Goal: Task Accomplishment & Management: Manage account settings

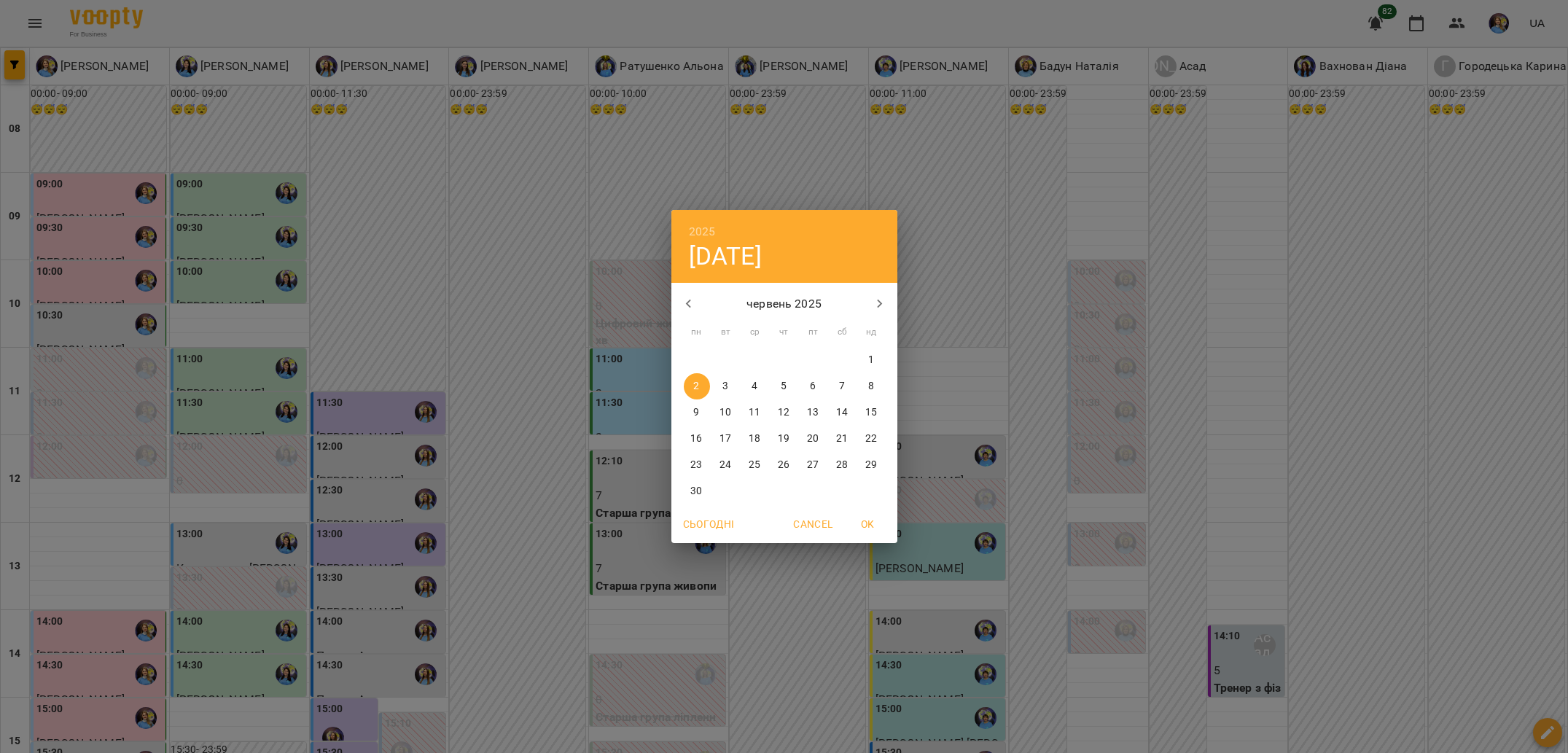
click at [841, 419] on button "14" at bounding box center [843, 412] width 26 height 26
type input "**********"
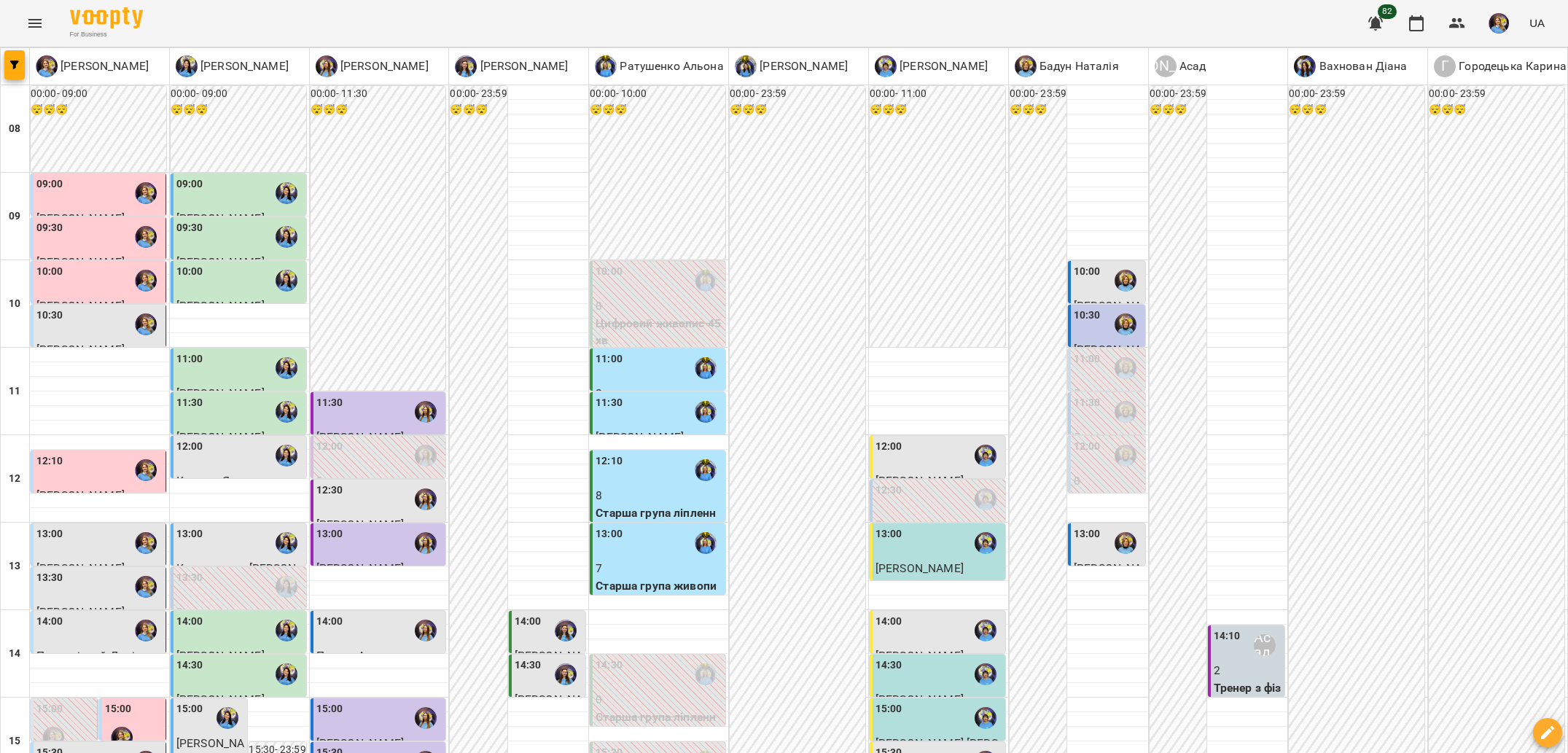
scroll to position [501, 0]
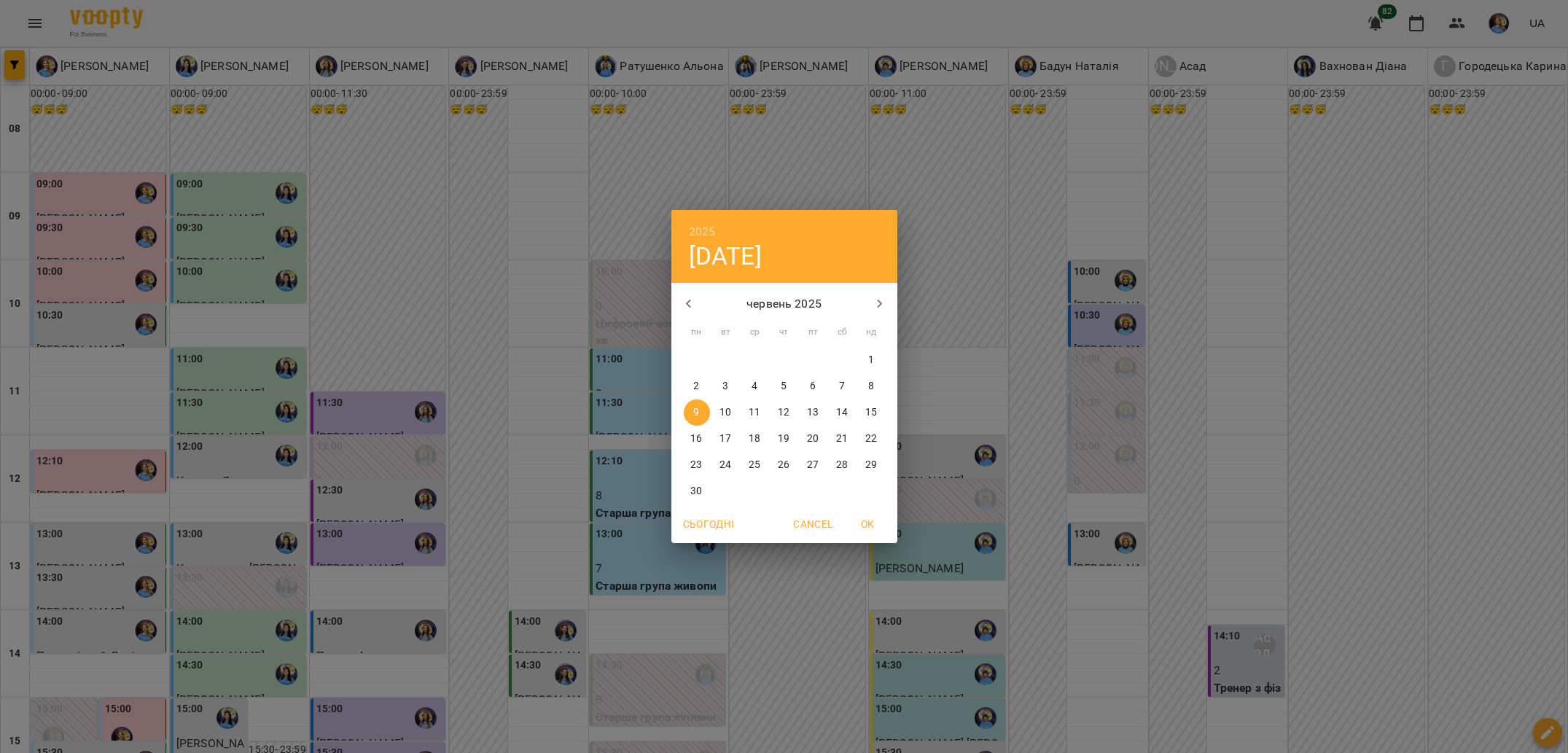
click at [710, 506] on div "Сьогодні Cancel OK" at bounding box center [784, 524] width 226 height 38
click at [713, 515] on span "Сьогодні" at bounding box center [709, 524] width 52 height 18
click at [837, 419] on p "16" at bounding box center [842, 412] width 11 height 15
type input "**********"
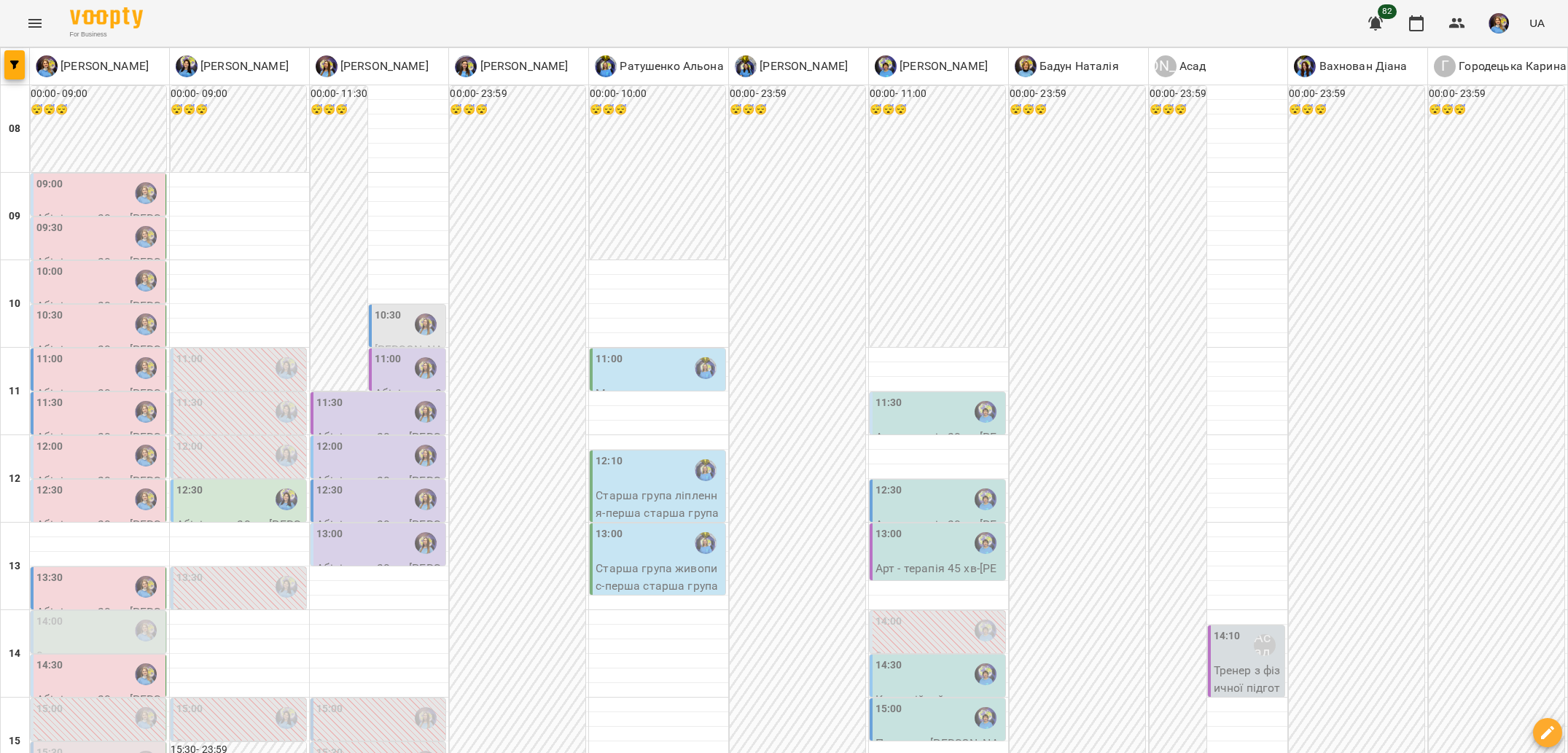
scroll to position [409, 0]
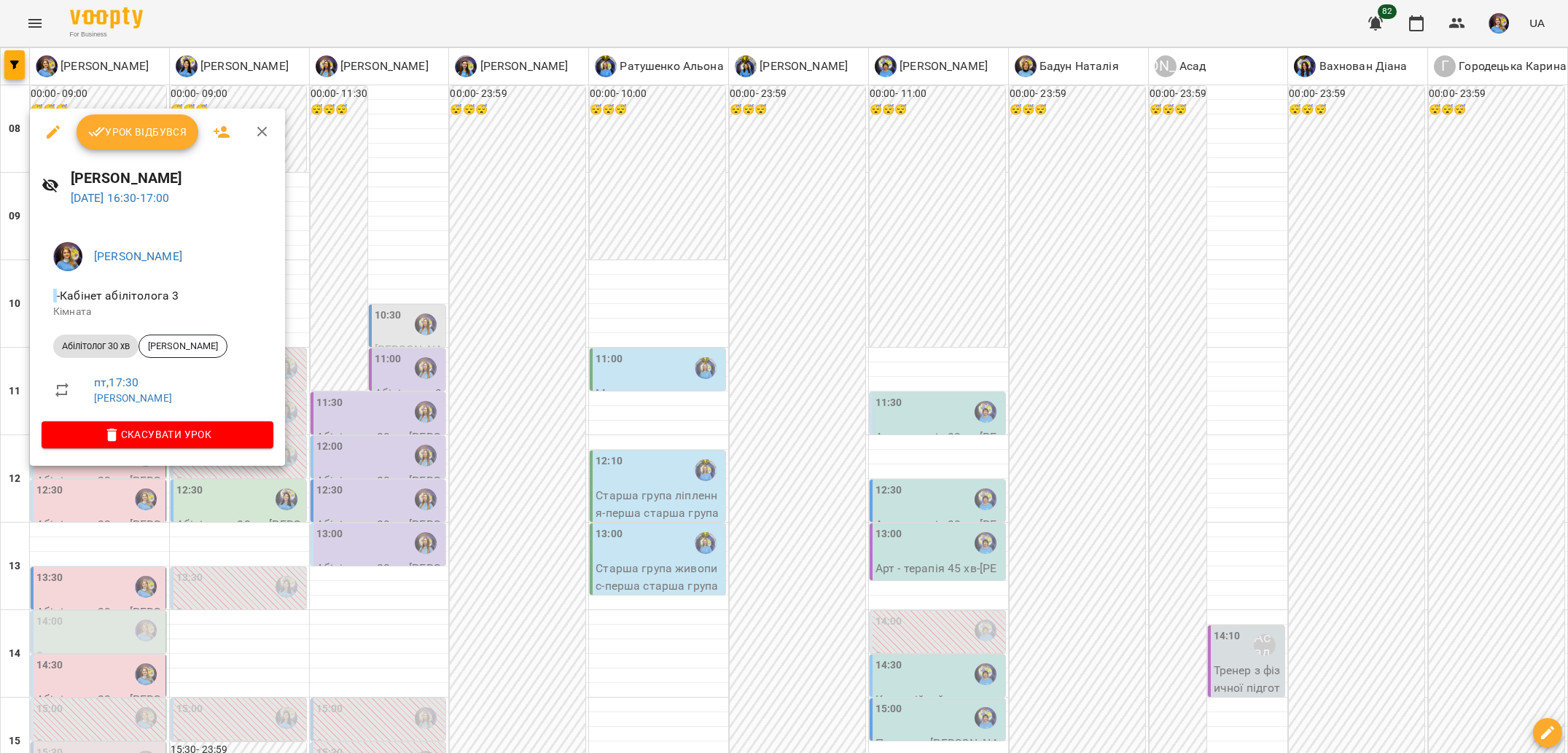
click at [233, 484] on div at bounding box center [784, 376] width 1568 height 753
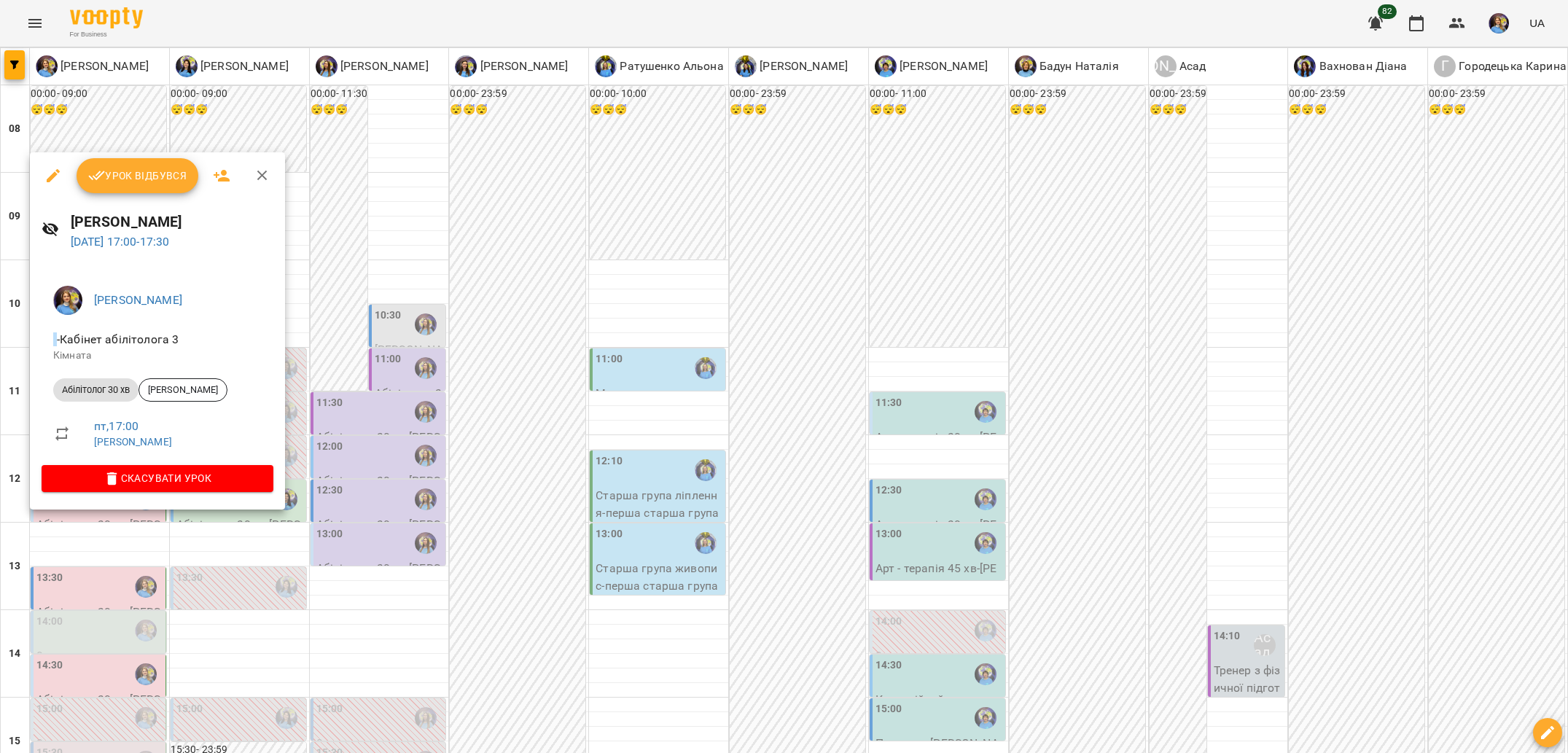
click at [244, 535] on div at bounding box center [784, 376] width 1568 height 753
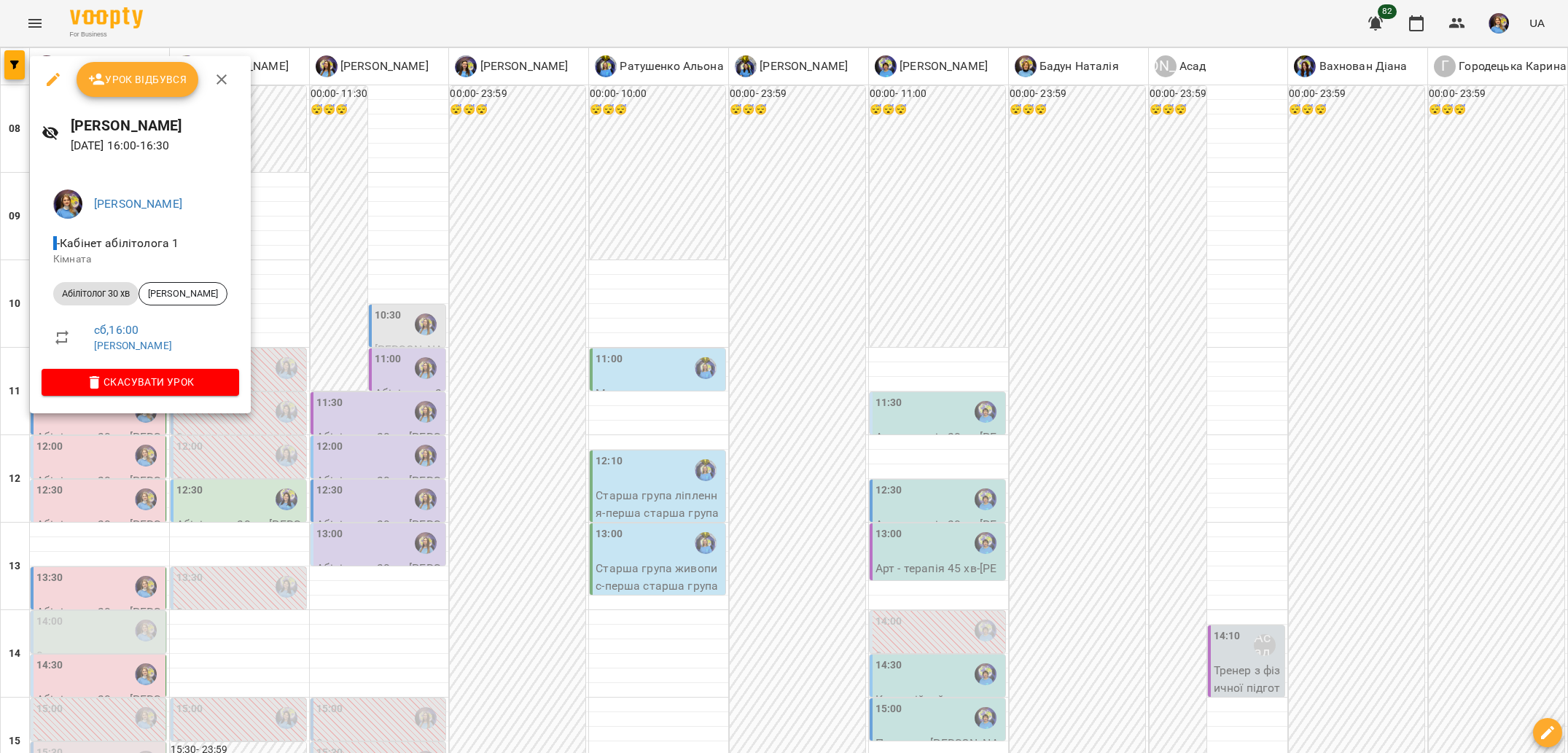
click at [286, 528] on div at bounding box center [784, 376] width 1568 height 753
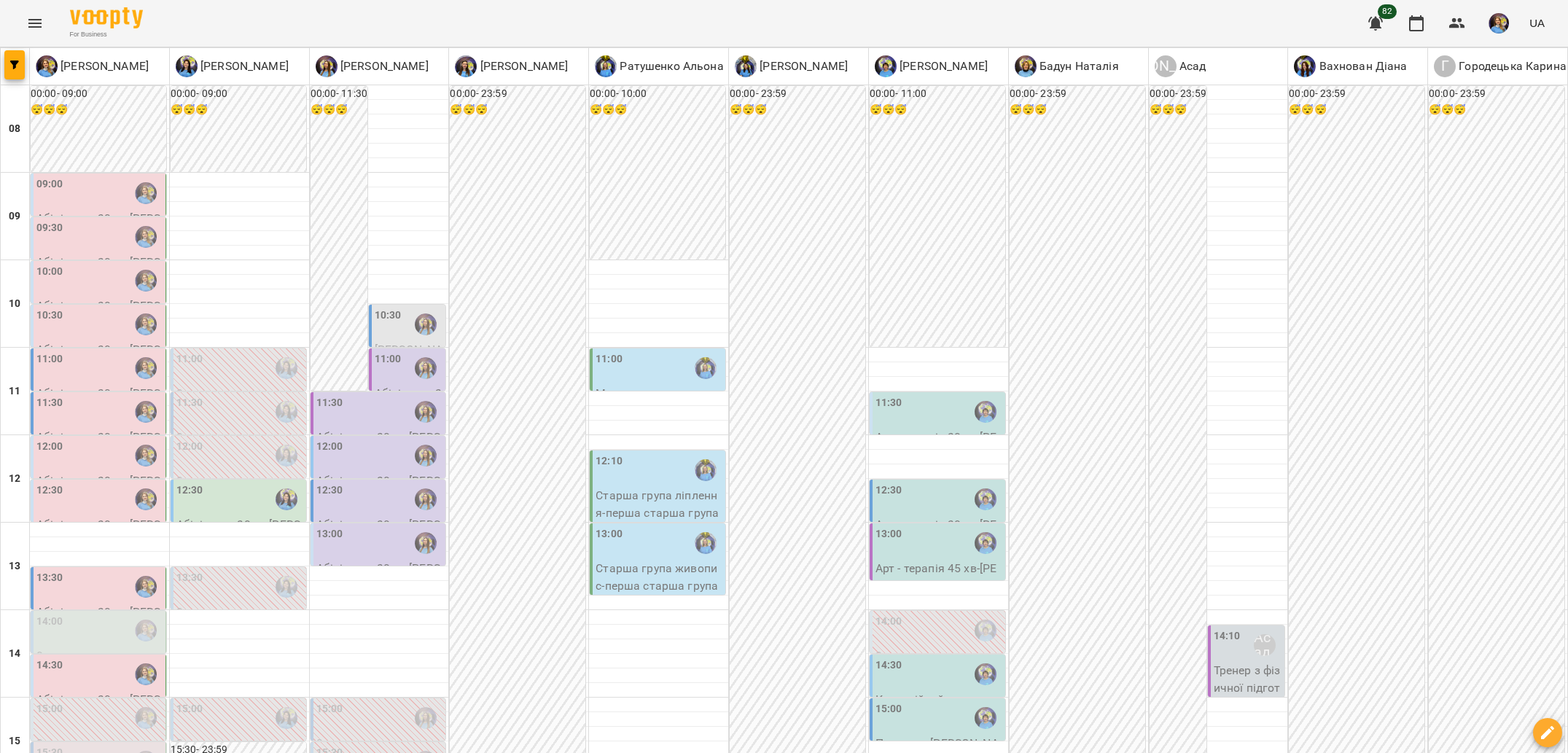
click at [98, 658] on div "14:30" at bounding box center [100, 674] width 126 height 33
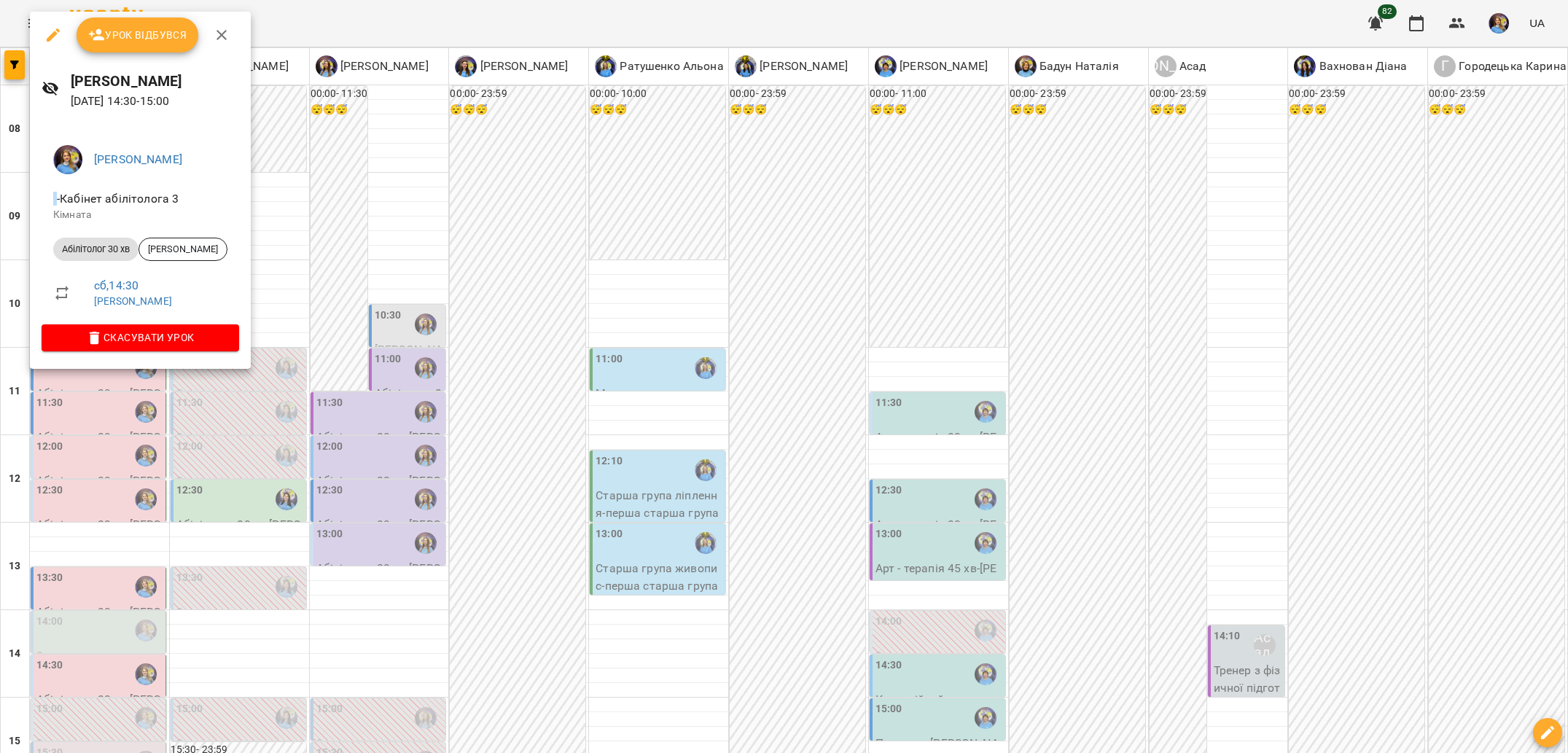
click at [241, 454] on div at bounding box center [784, 376] width 1568 height 753
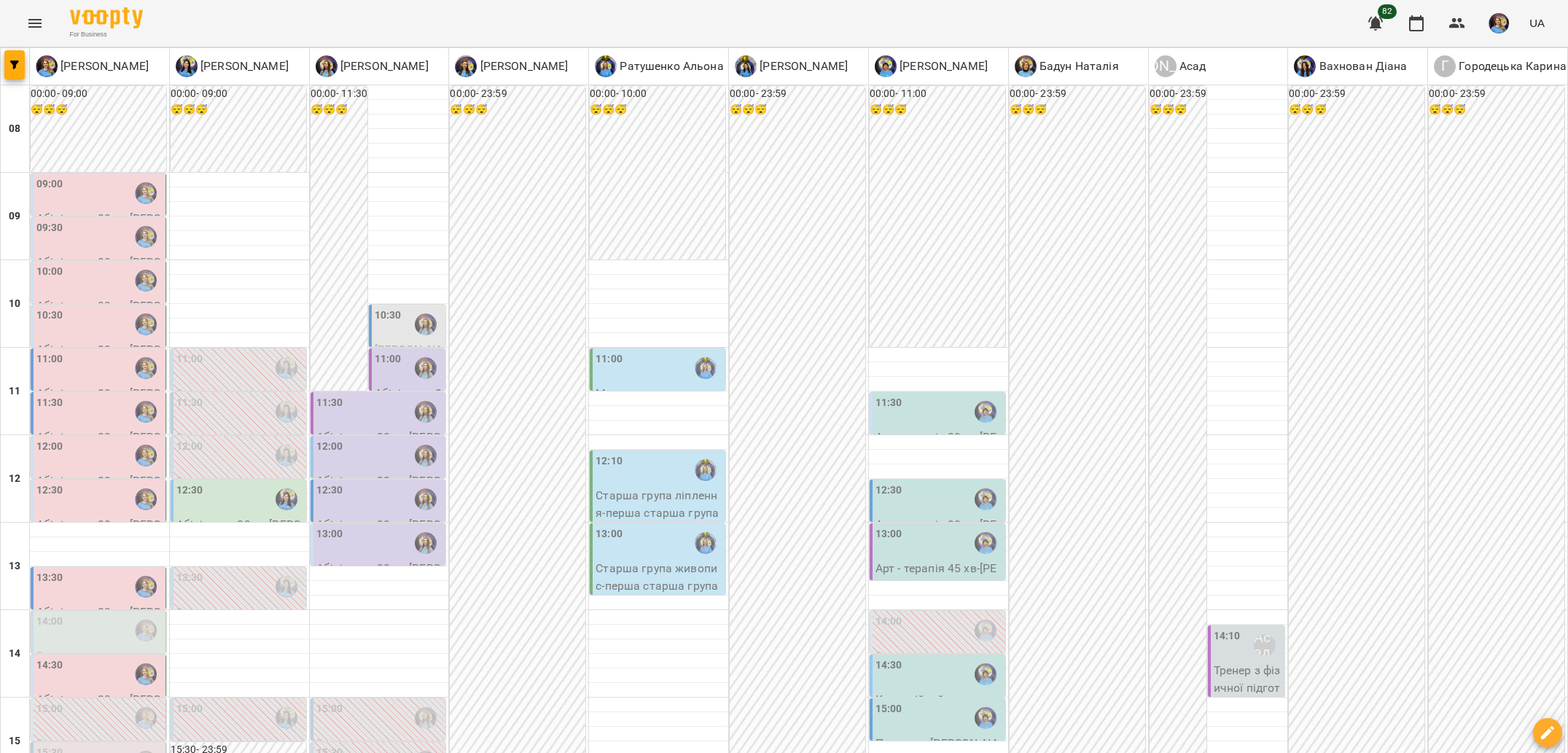
click at [94, 701] on div "15:00" at bounding box center [100, 718] width 126 height 33
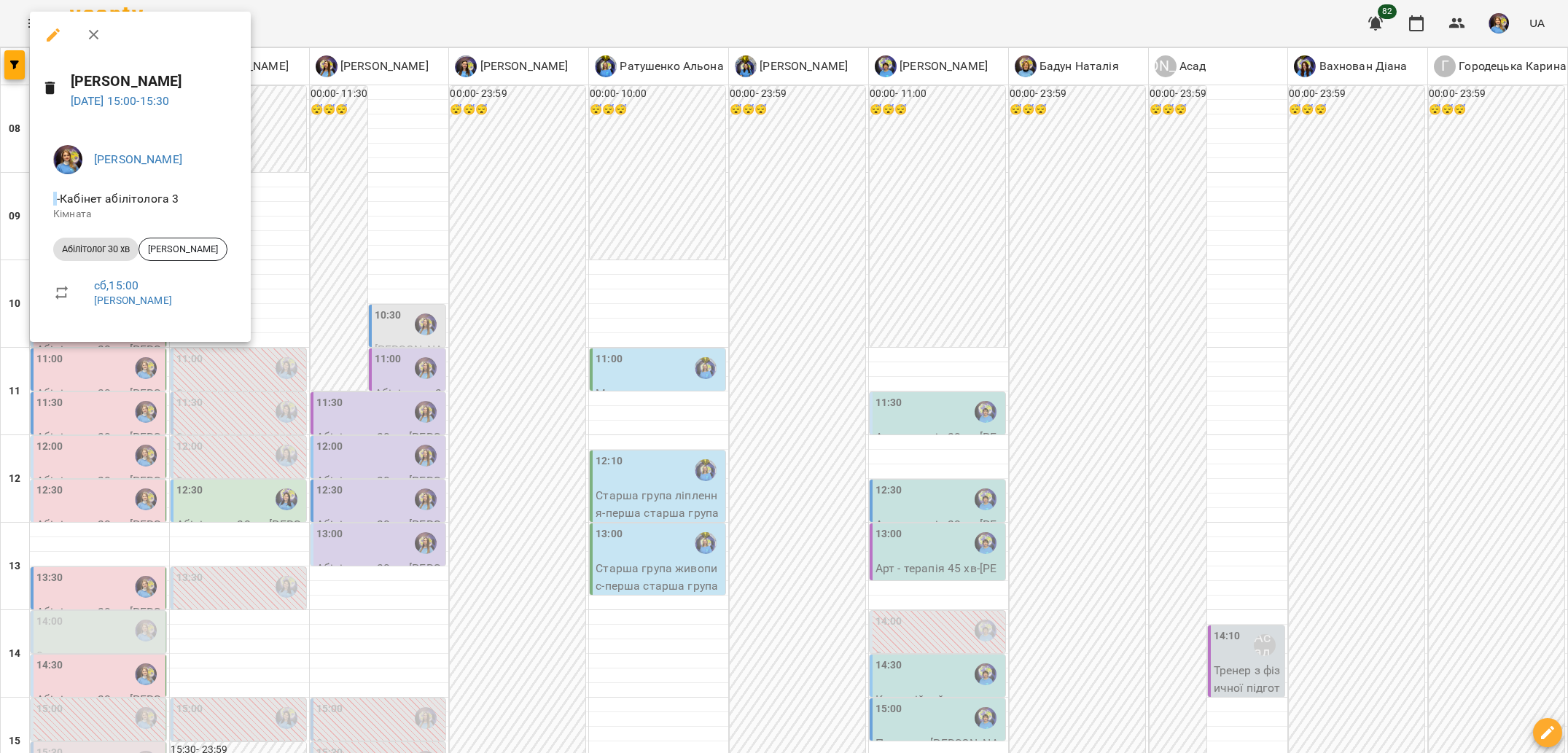
click at [333, 492] on div at bounding box center [784, 376] width 1568 height 753
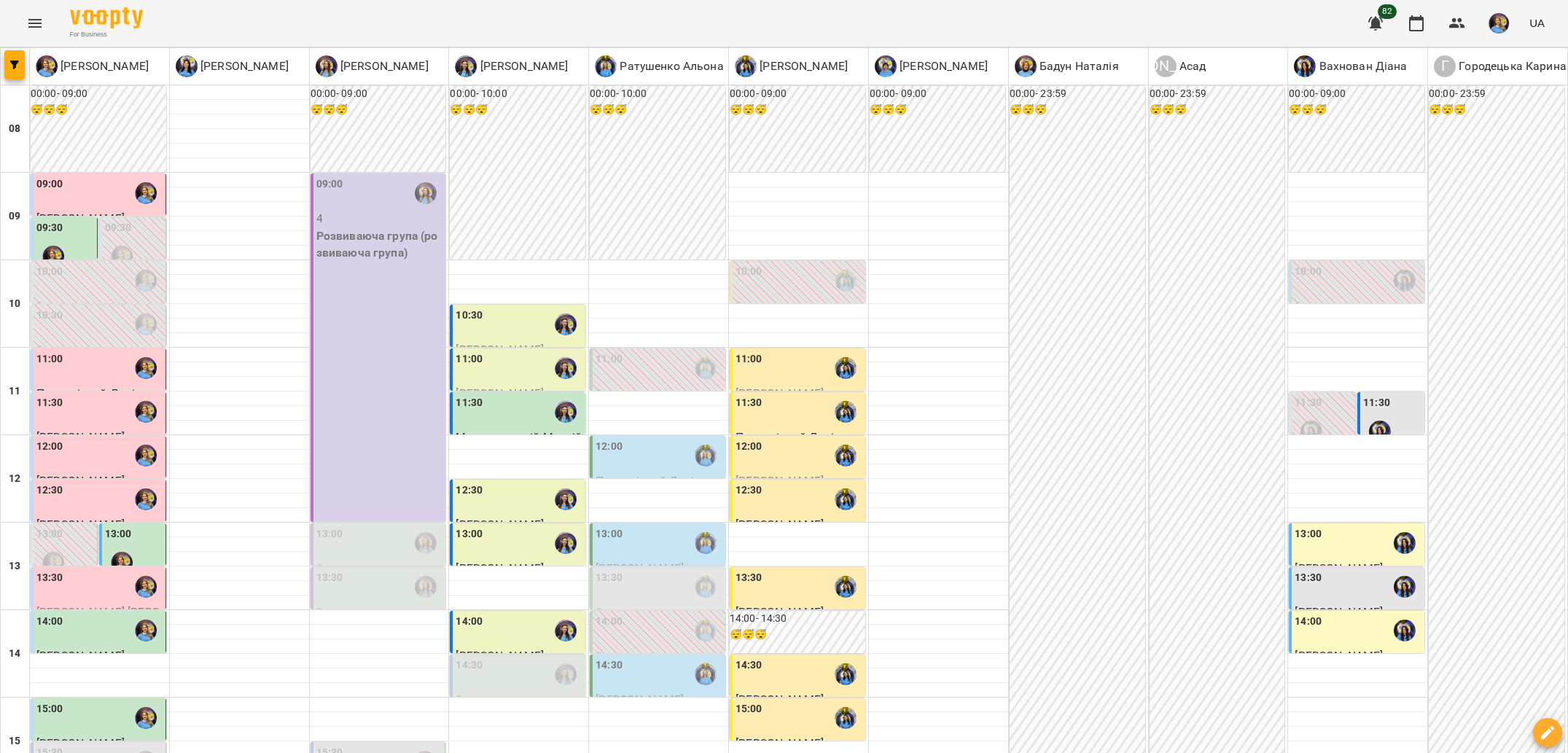
scroll to position [565, 0]
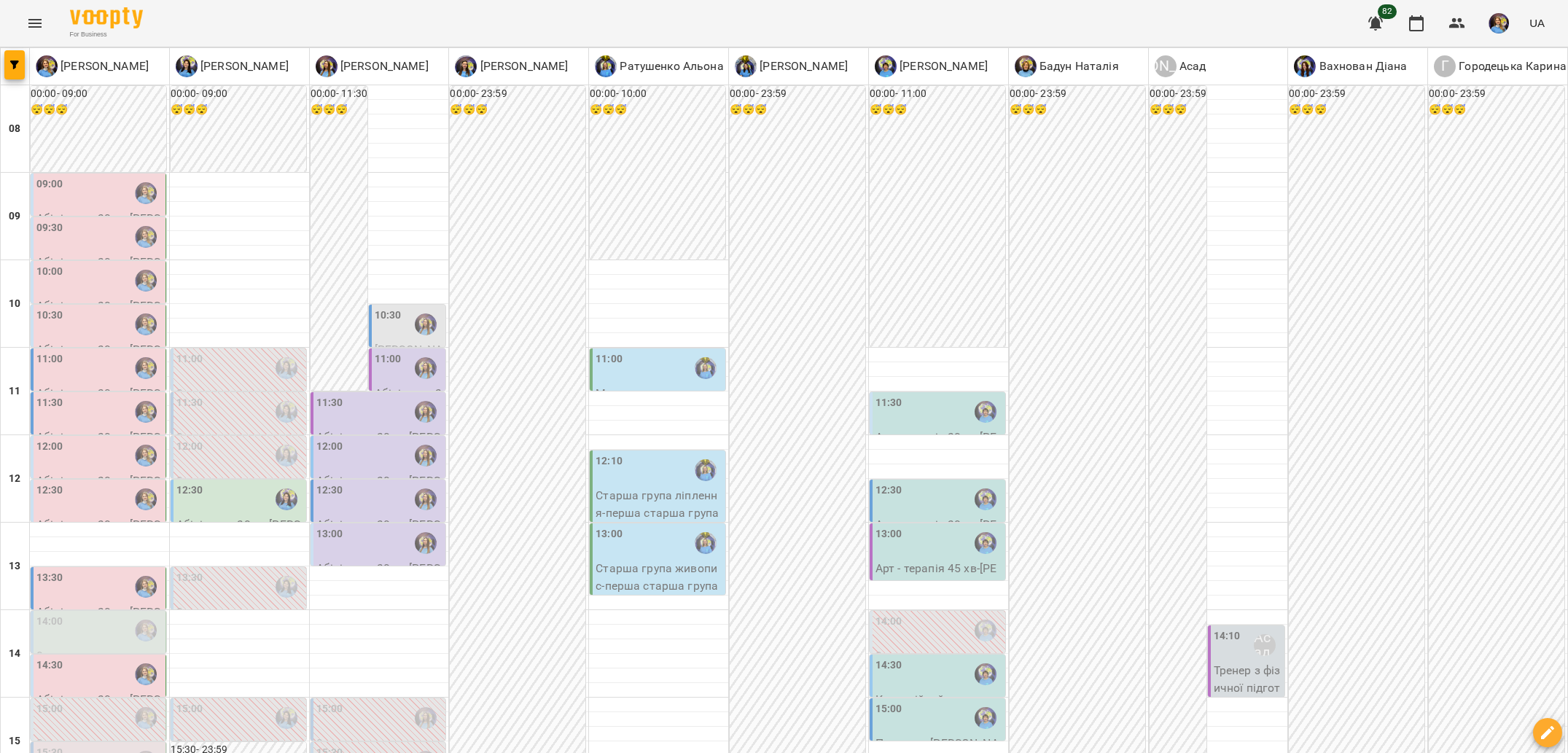
scroll to position [41, 0]
click at [399, 351] on div "11:00" at bounding box center [409, 368] width 68 height 33
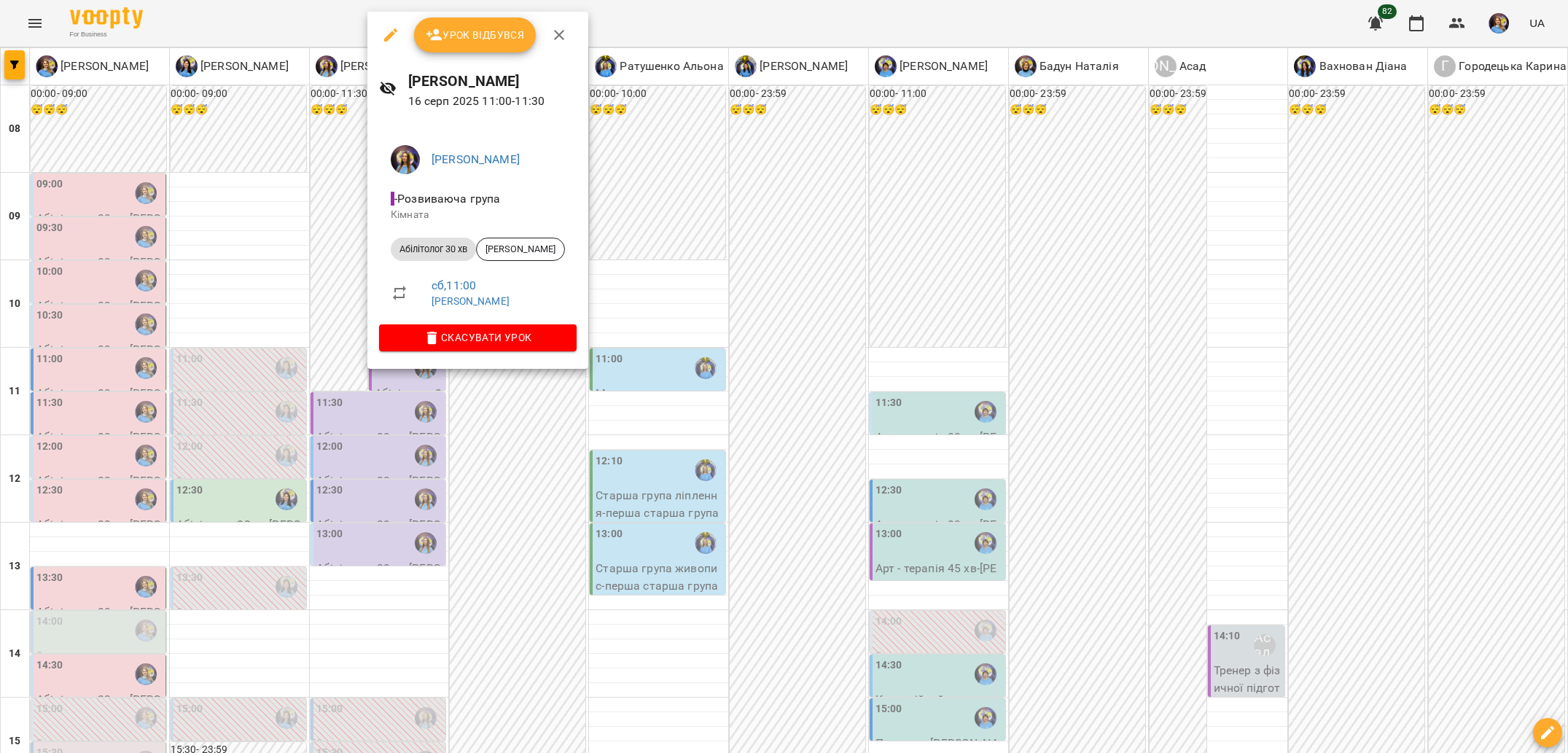
click at [516, 475] on div at bounding box center [784, 376] width 1568 height 753
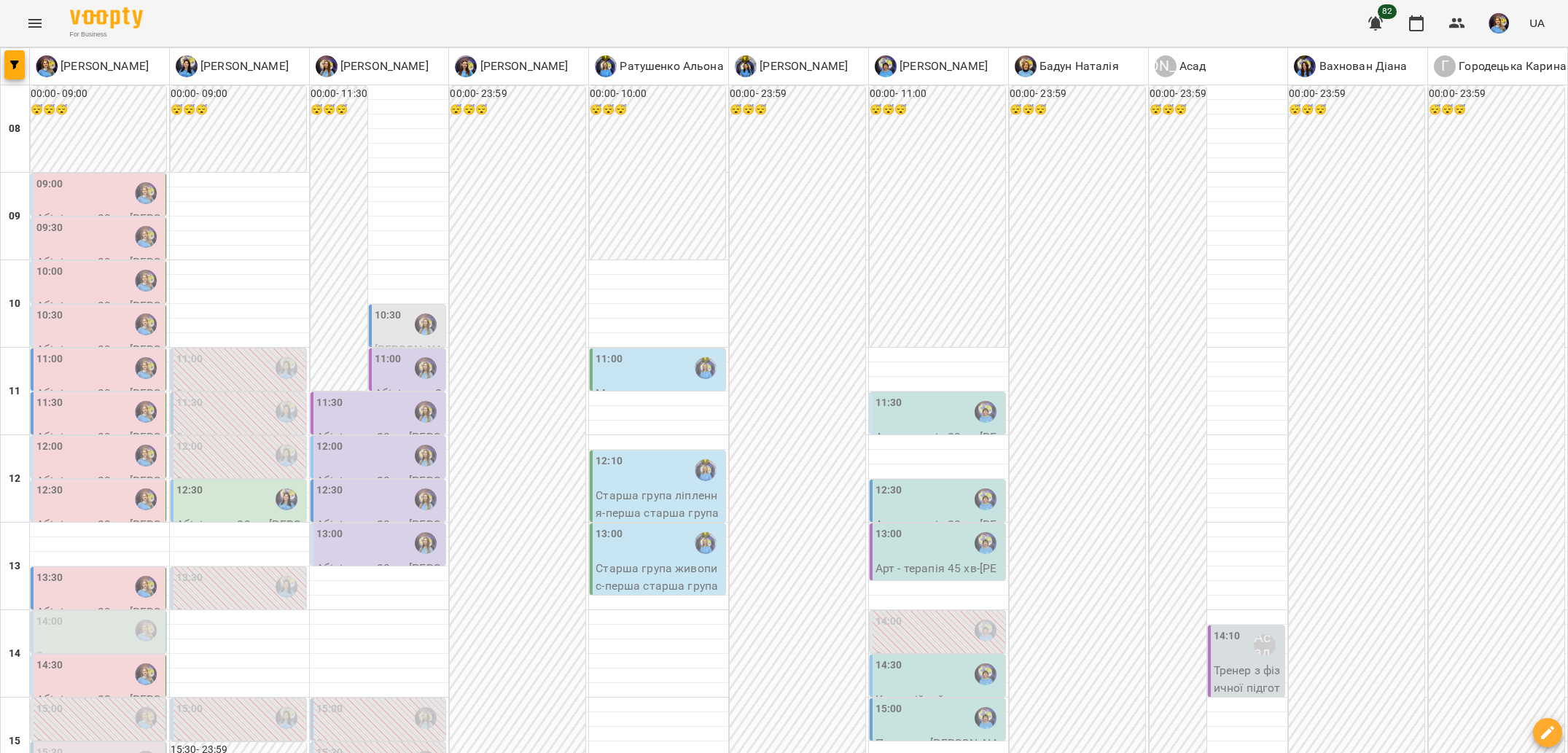
click at [382, 395] on div "11:30" at bounding box center [379, 412] width 127 height 33
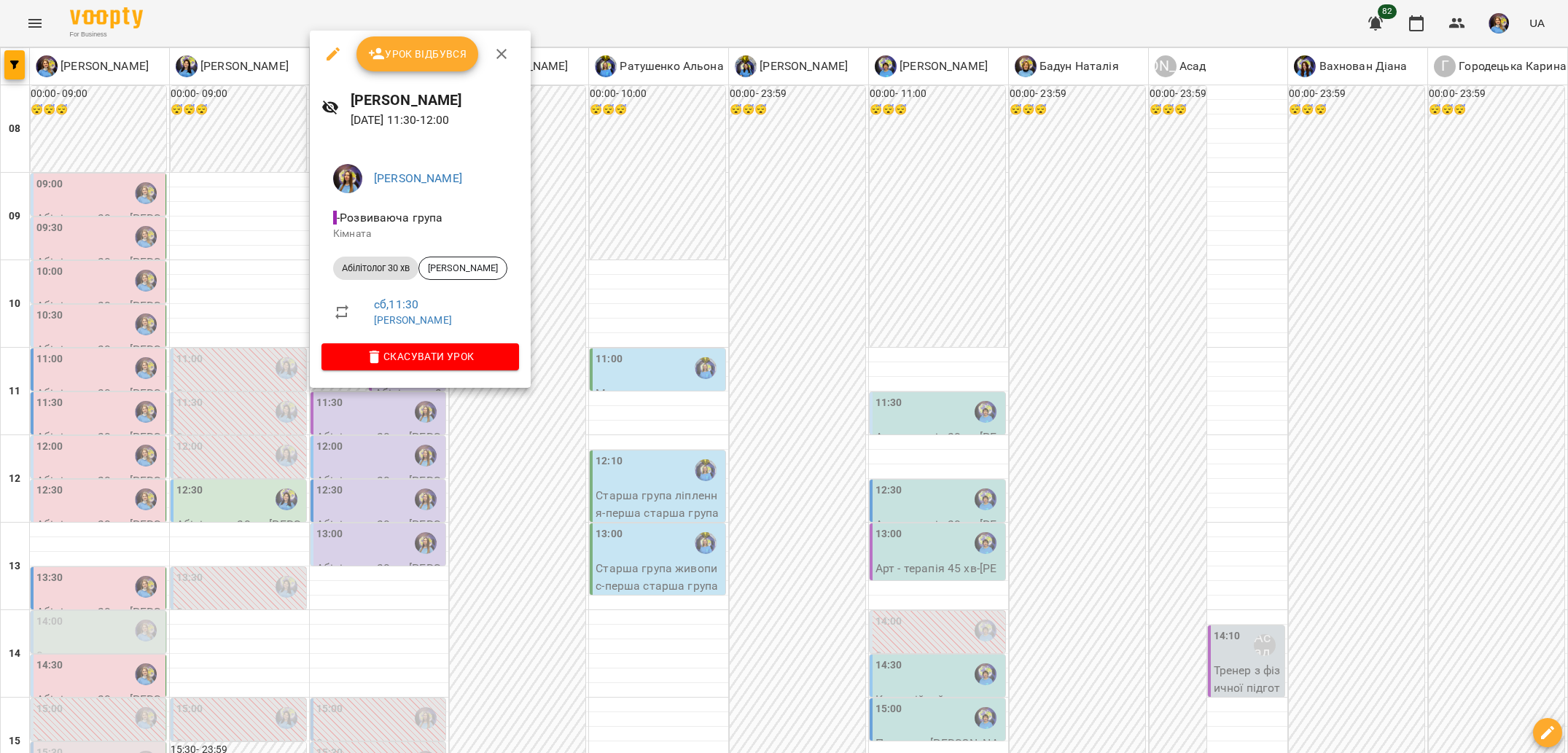
click at [504, 433] on div at bounding box center [784, 376] width 1568 height 753
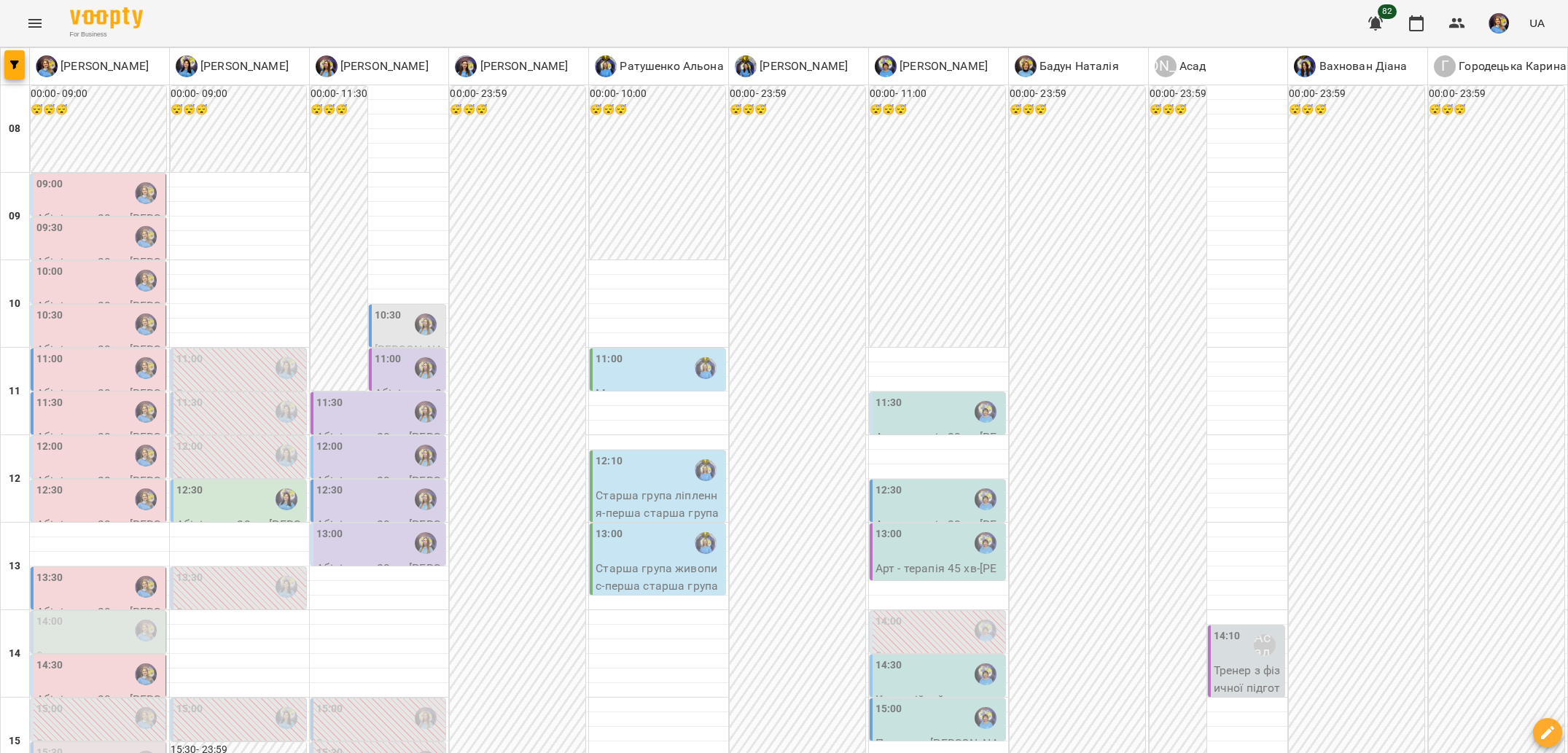
click at [409, 439] on div "12:00" at bounding box center [379, 455] width 127 height 33
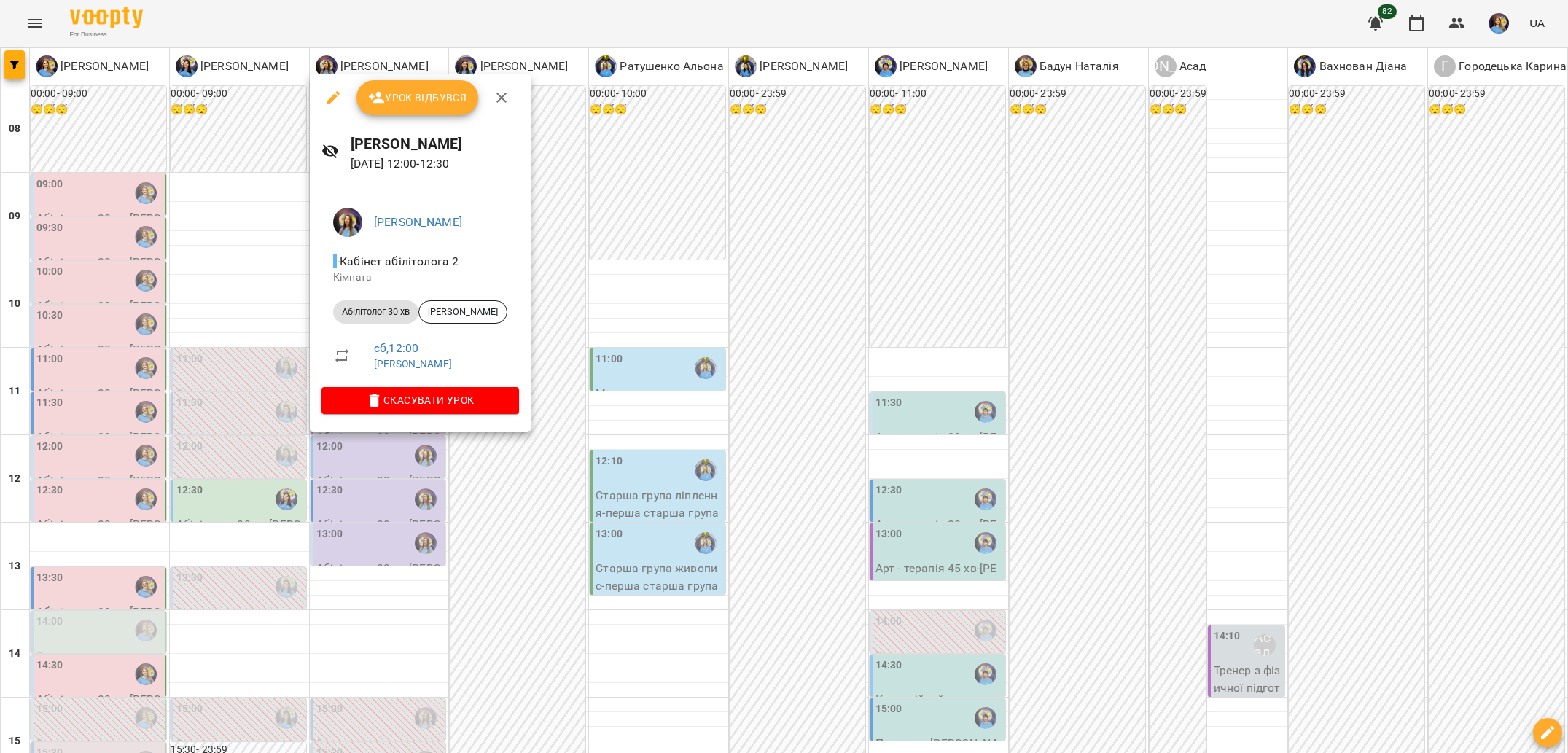
click at [489, 449] on div at bounding box center [784, 376] width 1568 height 753
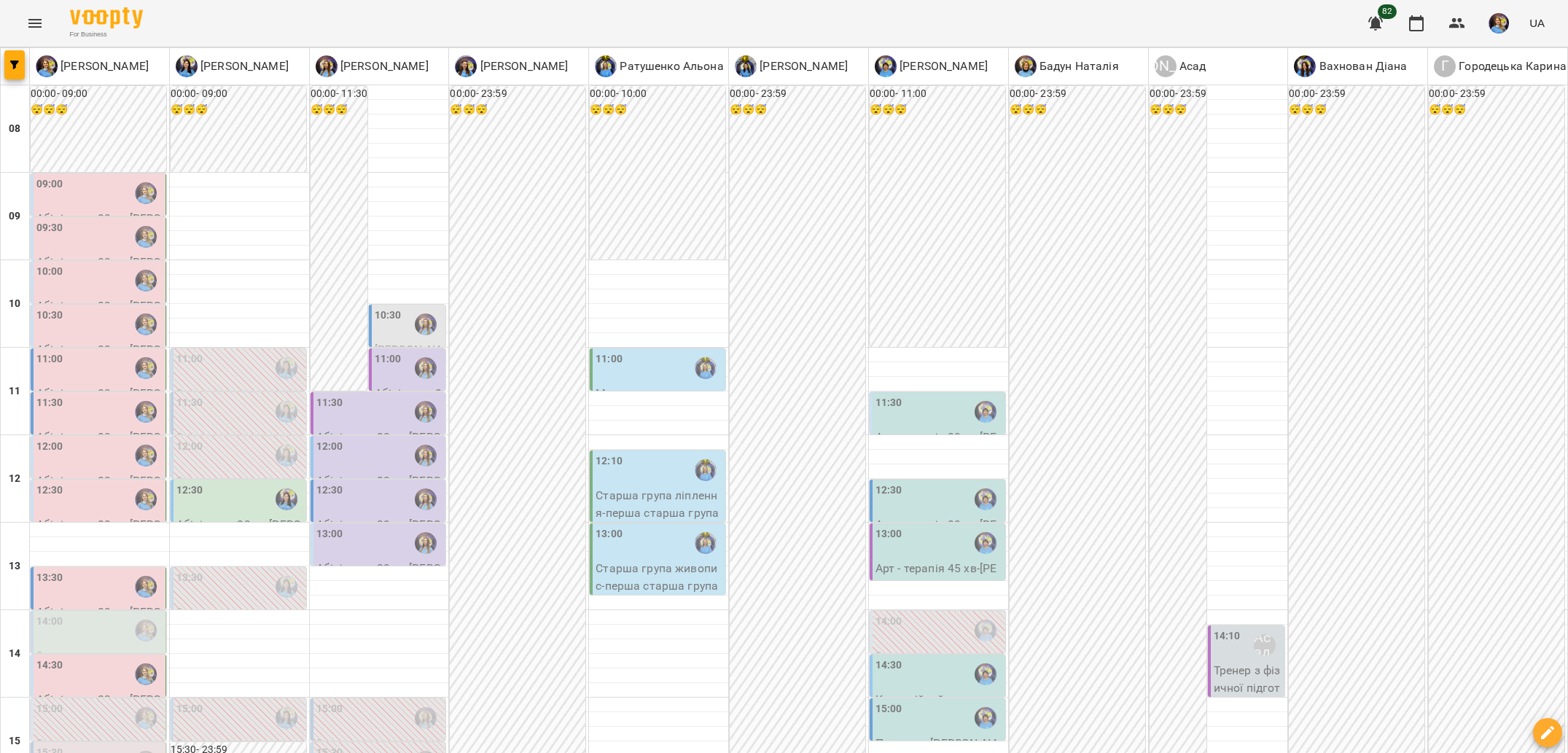
click at [412, 439] on div at bounding box center [426, 455] width 33 height 33
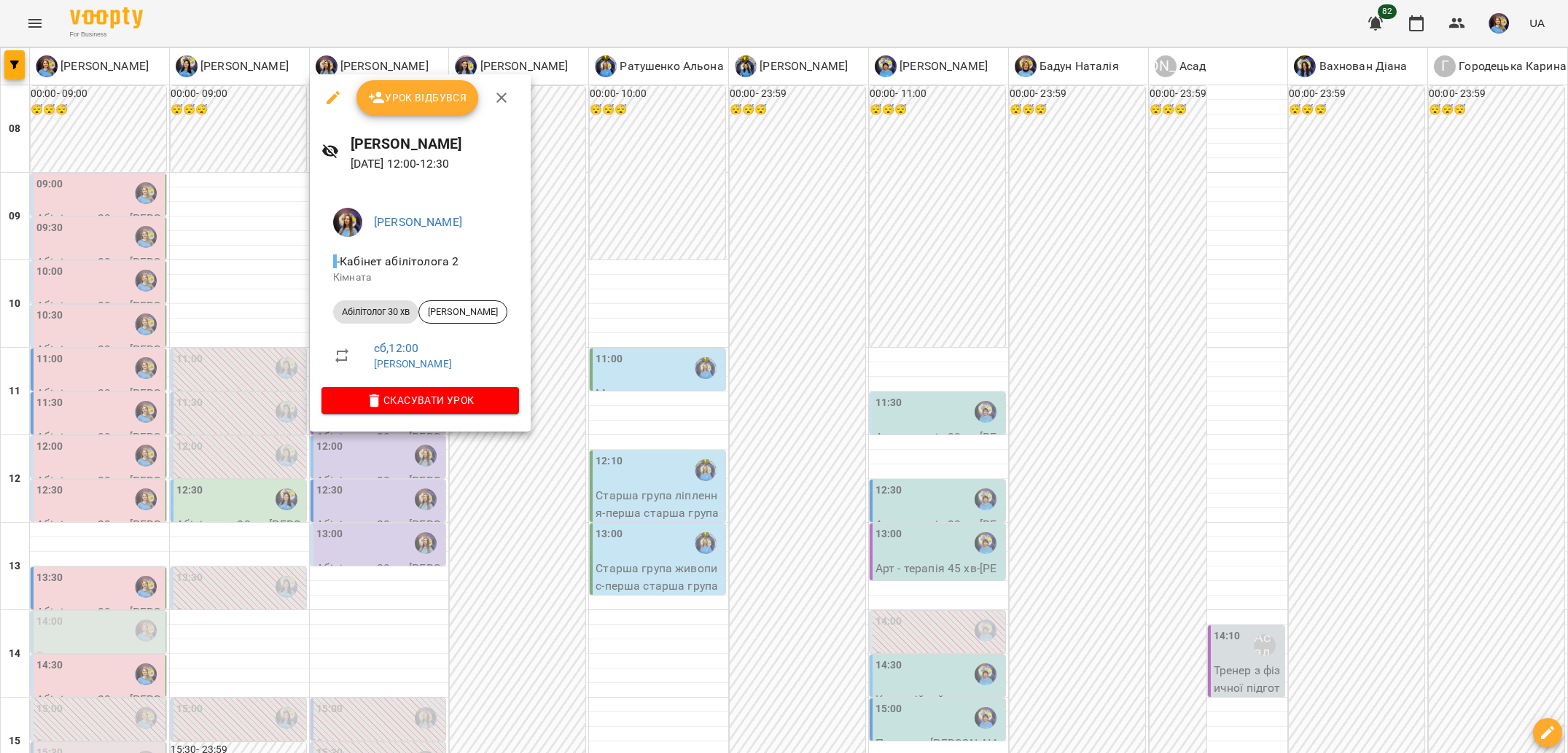
click at [509, 445] on div at bounding box center [784, 376] width 1568 height 753
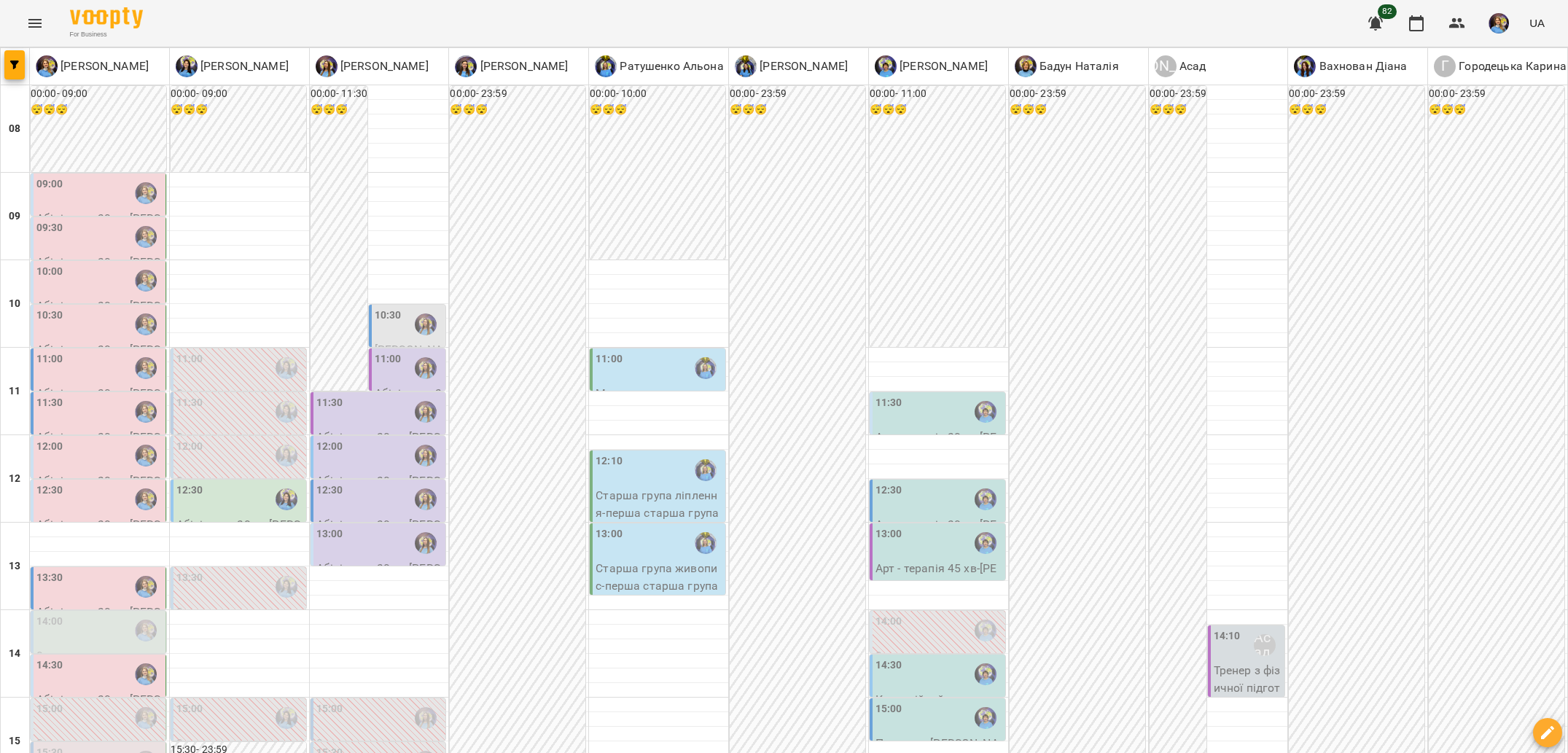
click at [897, 395] on div "11:30" at bounding box center [888, 412] width 27 height 33
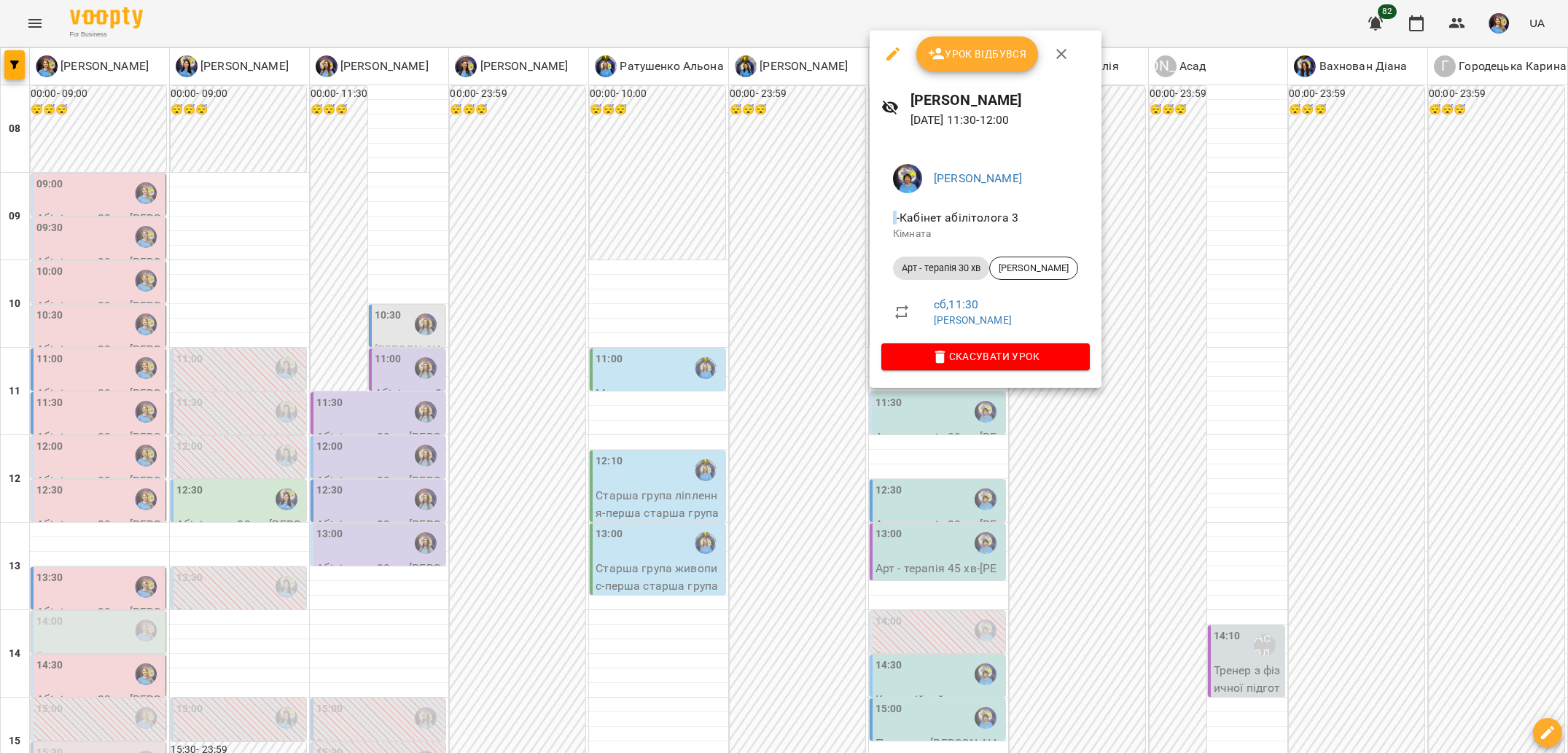
click at [817, 379] on div at bounding box center [784, 376] width 1568 height 753
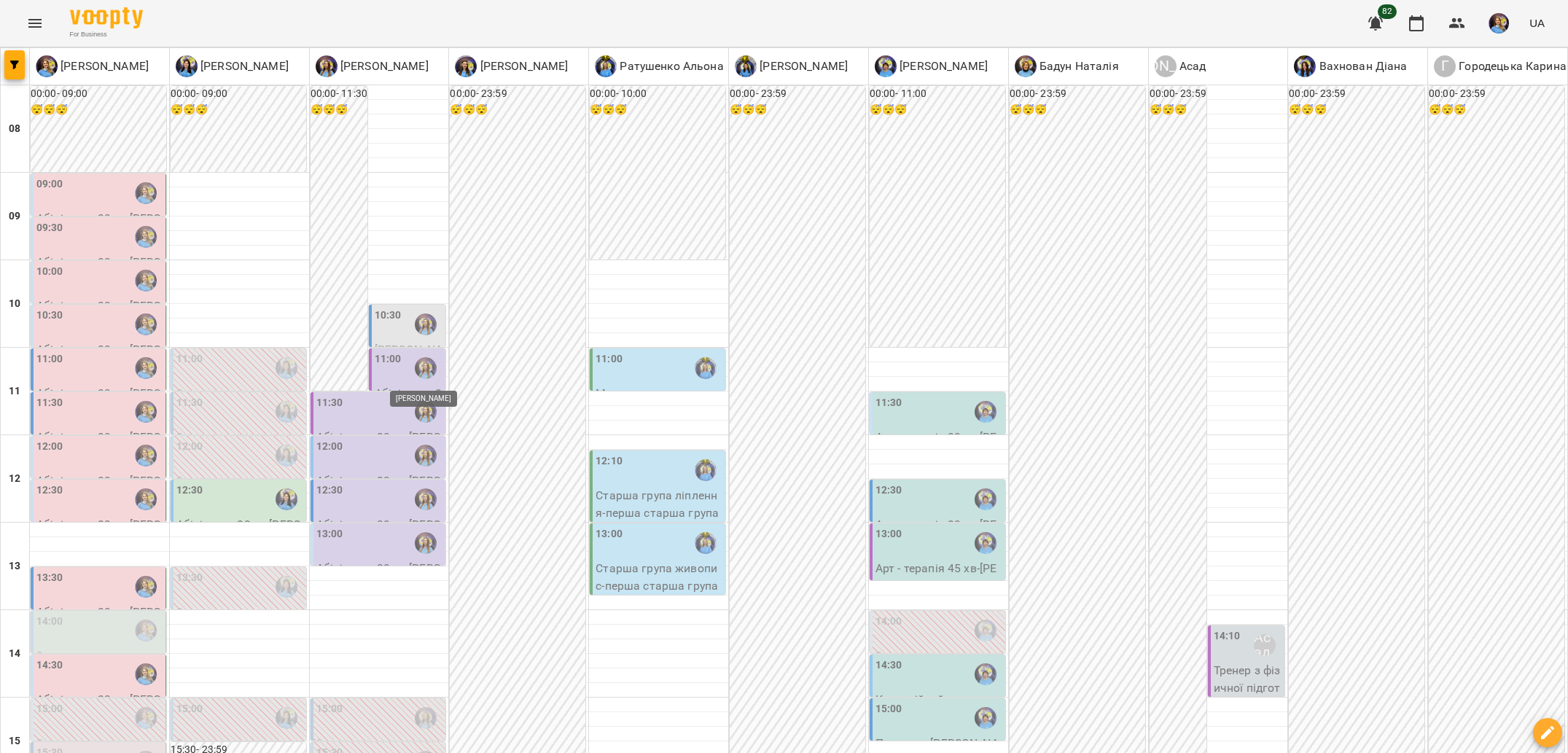
click at [428, 401] on img "Казимирів Тетяна" at bounding box center [426, 412] width 22 height 22
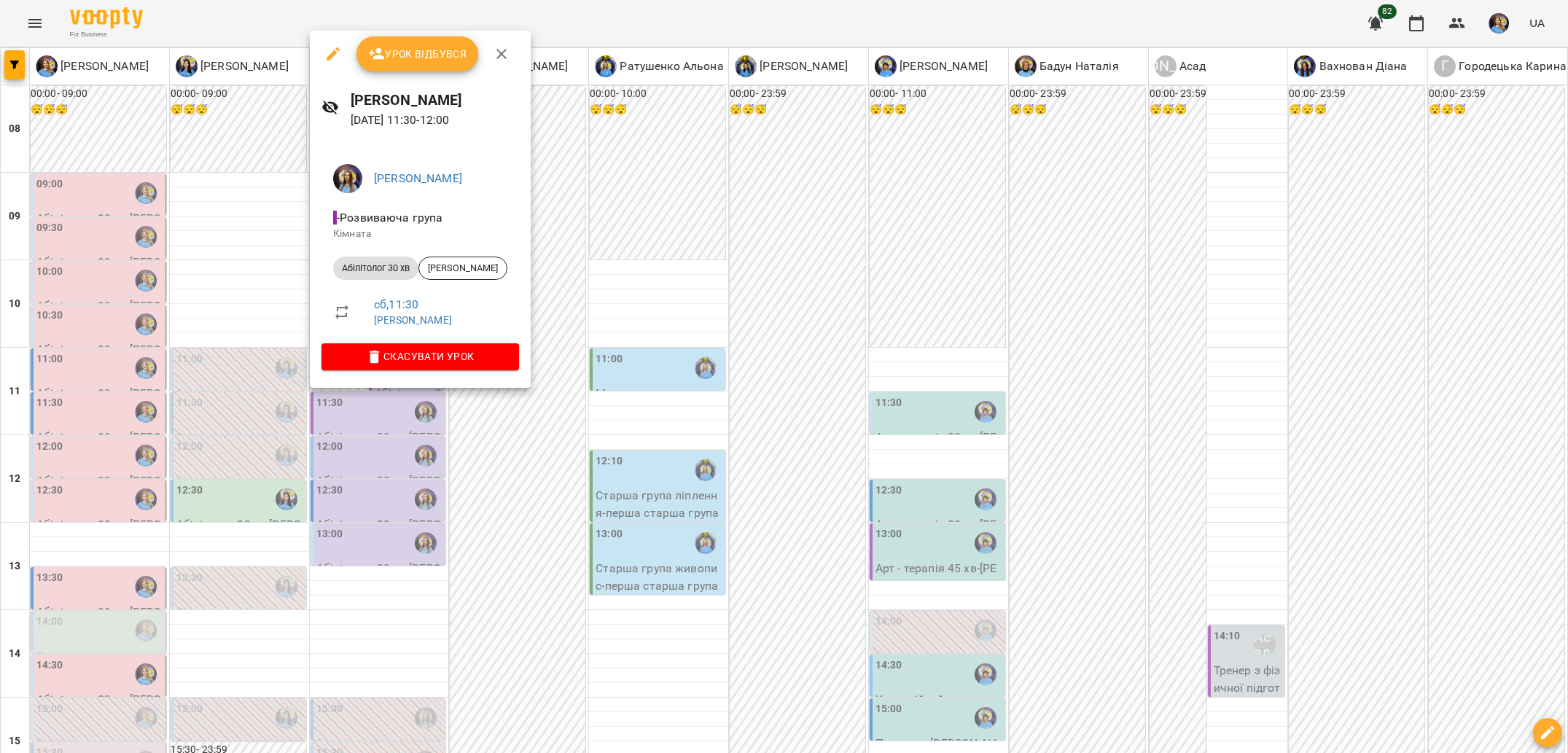
click at [527, 462] on div at bounding box center [784, 376] width 1568 height 753
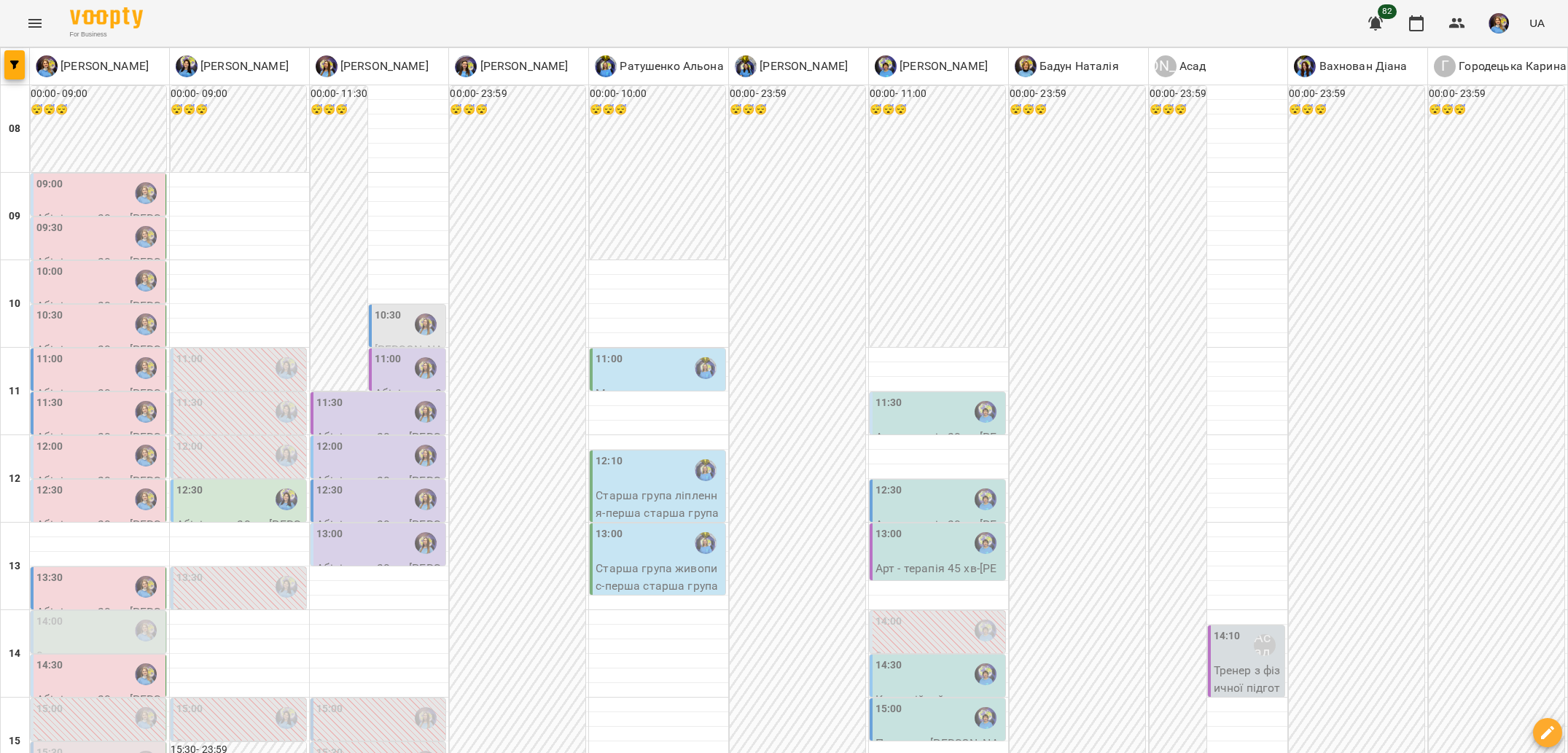
click at [406, 384] on p "Абілітолог 30 хв - Середа Тимофій" at bounding box center [409, 410] width 68 height 52
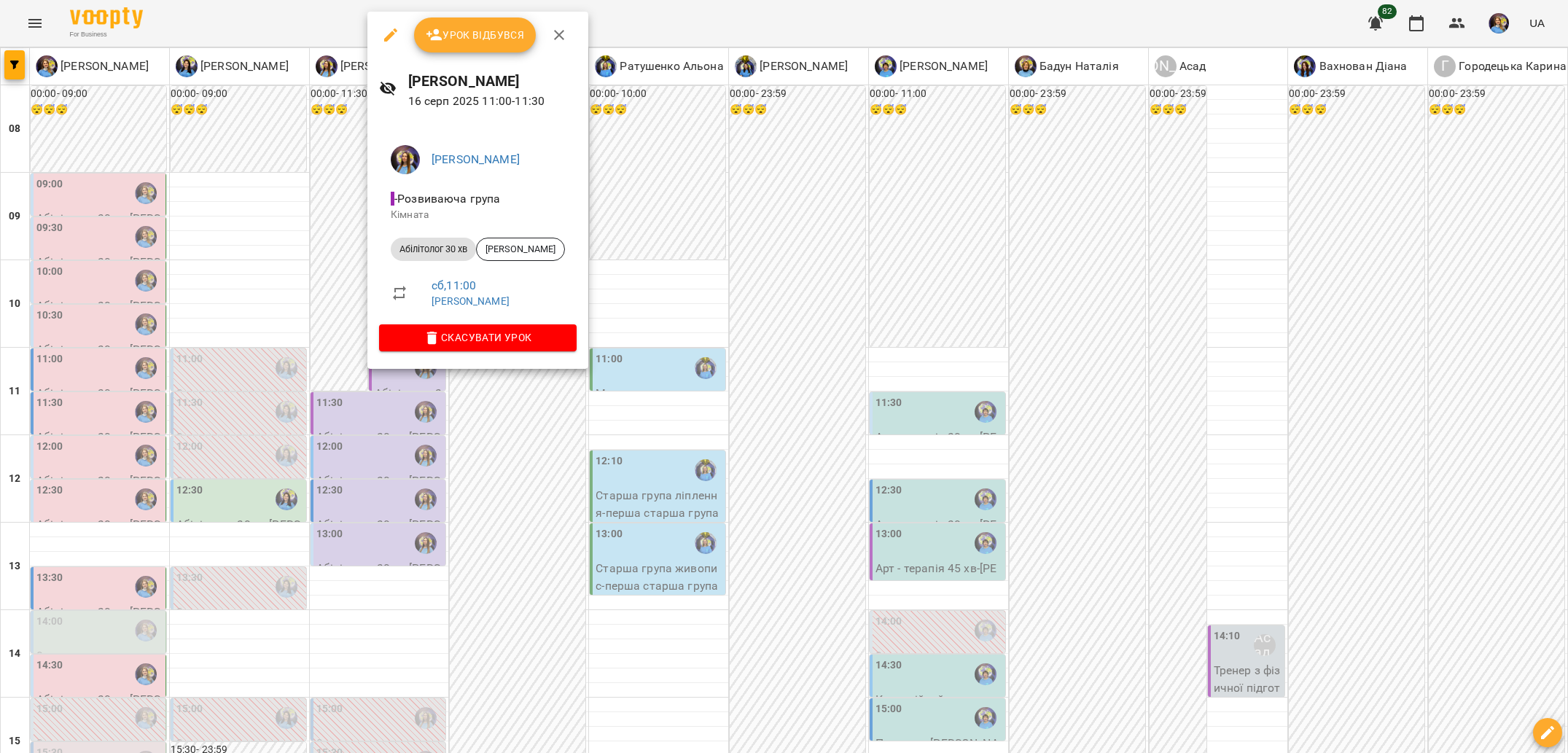
click at [500, 393] on div at bounding box center [784, 376] width 1568 height 753
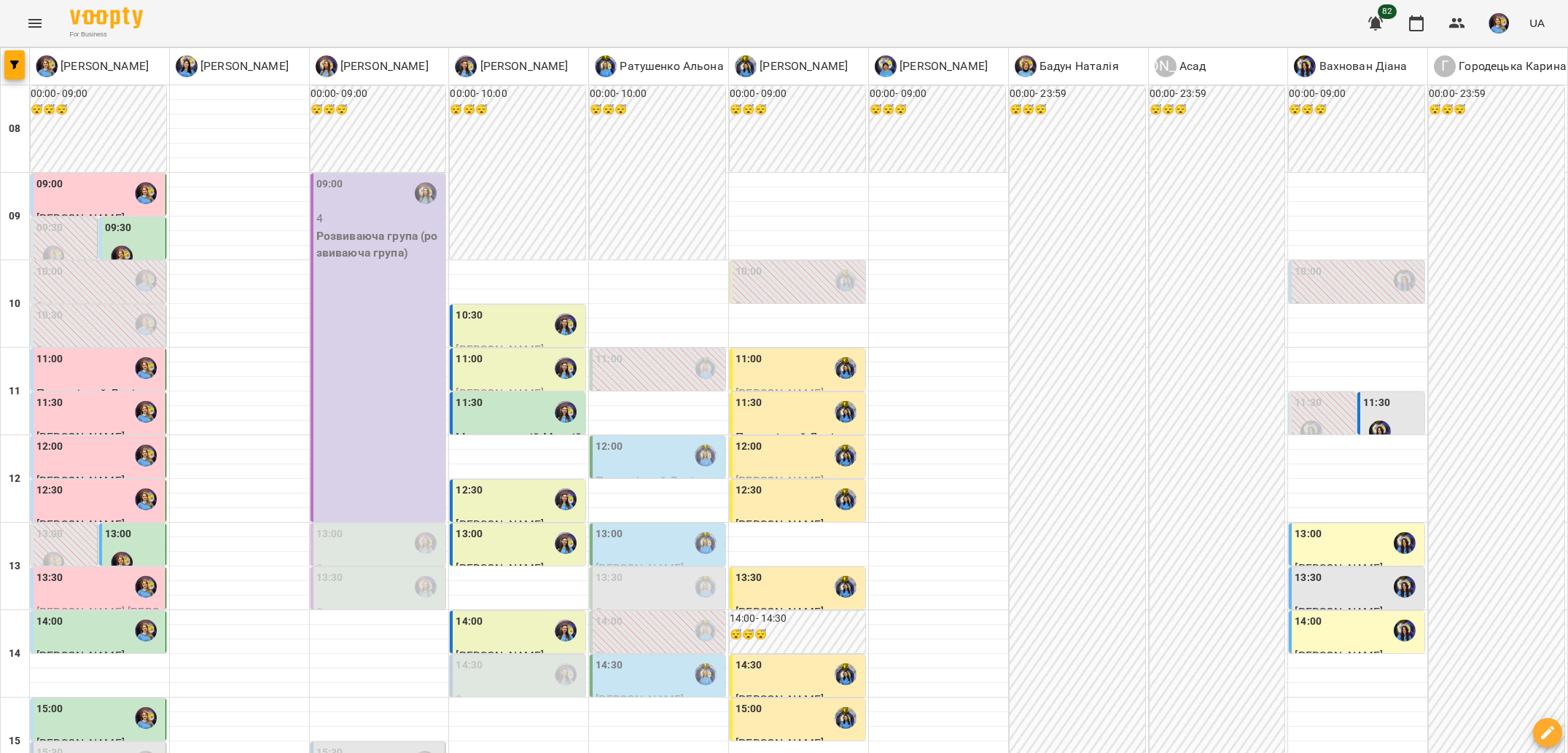
scroll to position [356, 0]
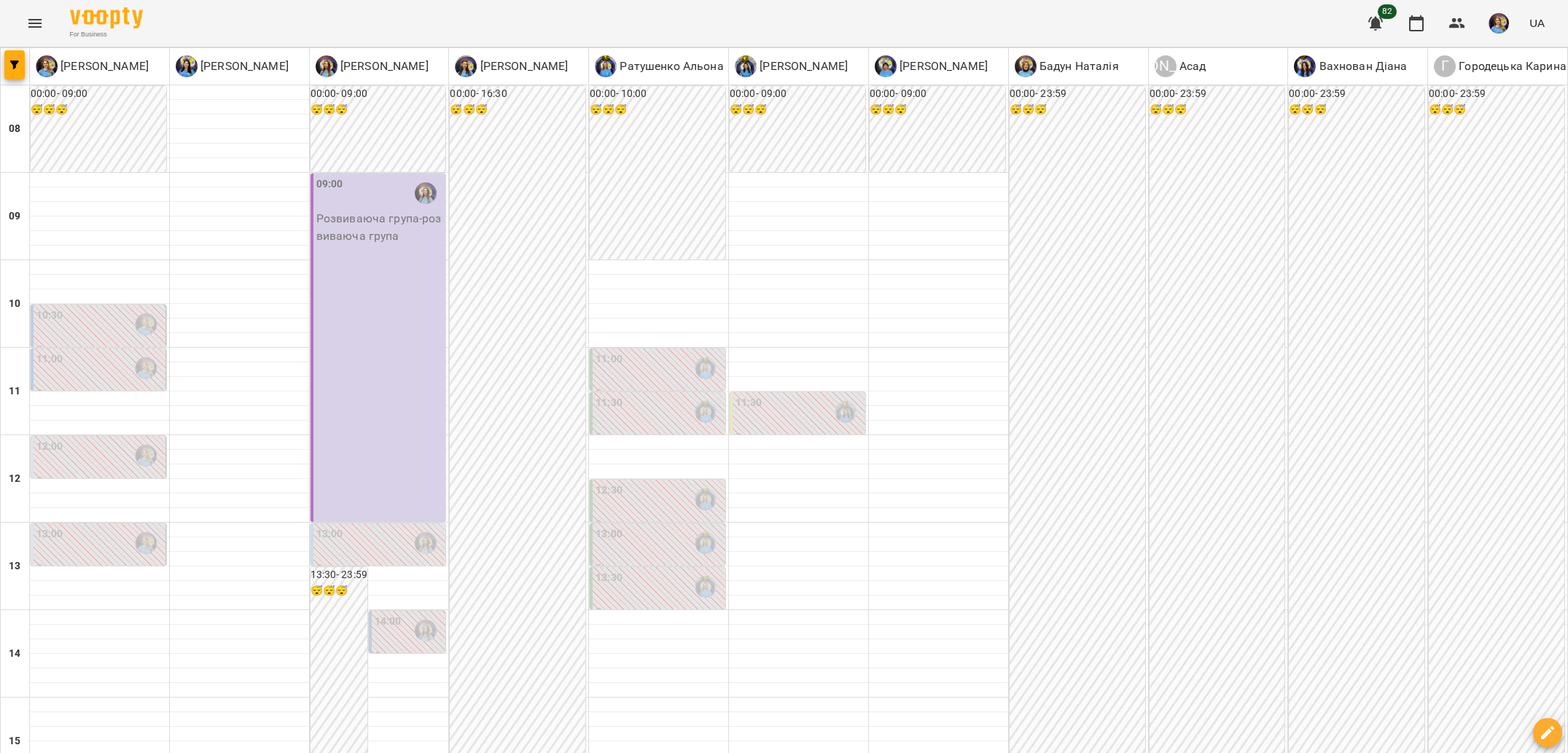
scroll to position [565, 0]
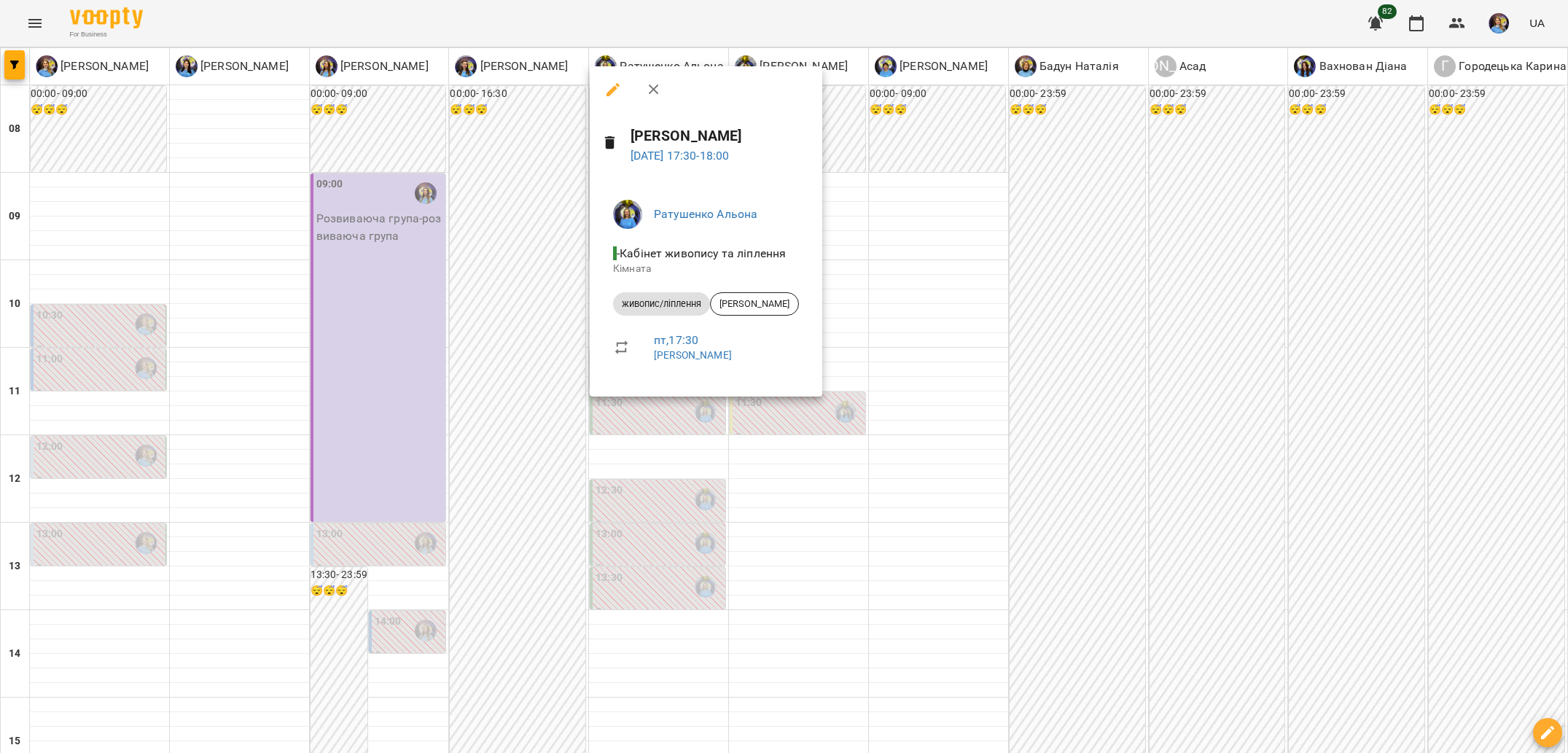
click at [680, 416] on div at bounding box center [784, 376] width 1568 height 753
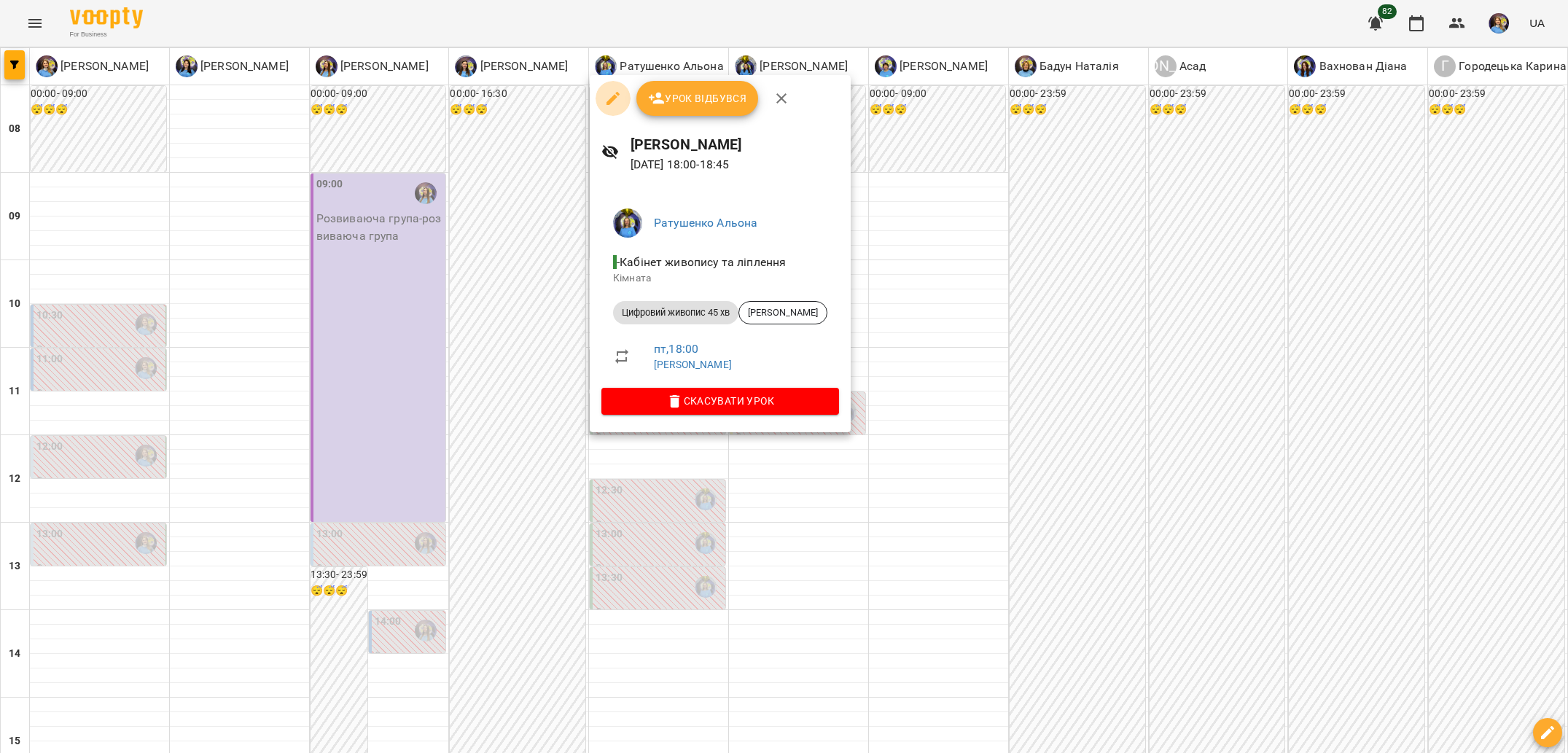
click at [615, 94] on icon "button" at bounding box center [613, 98] width 18 height 18
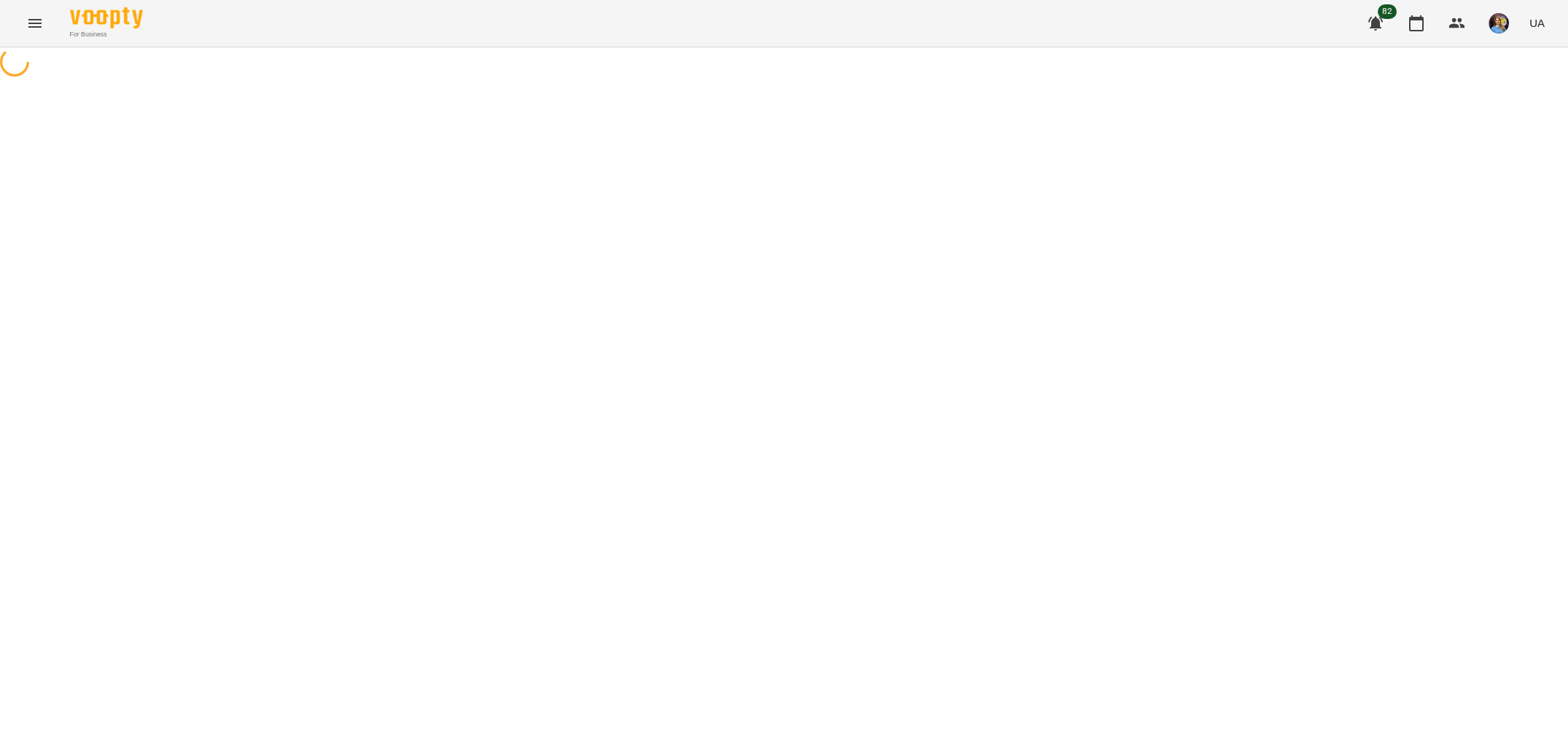
select select "**********"
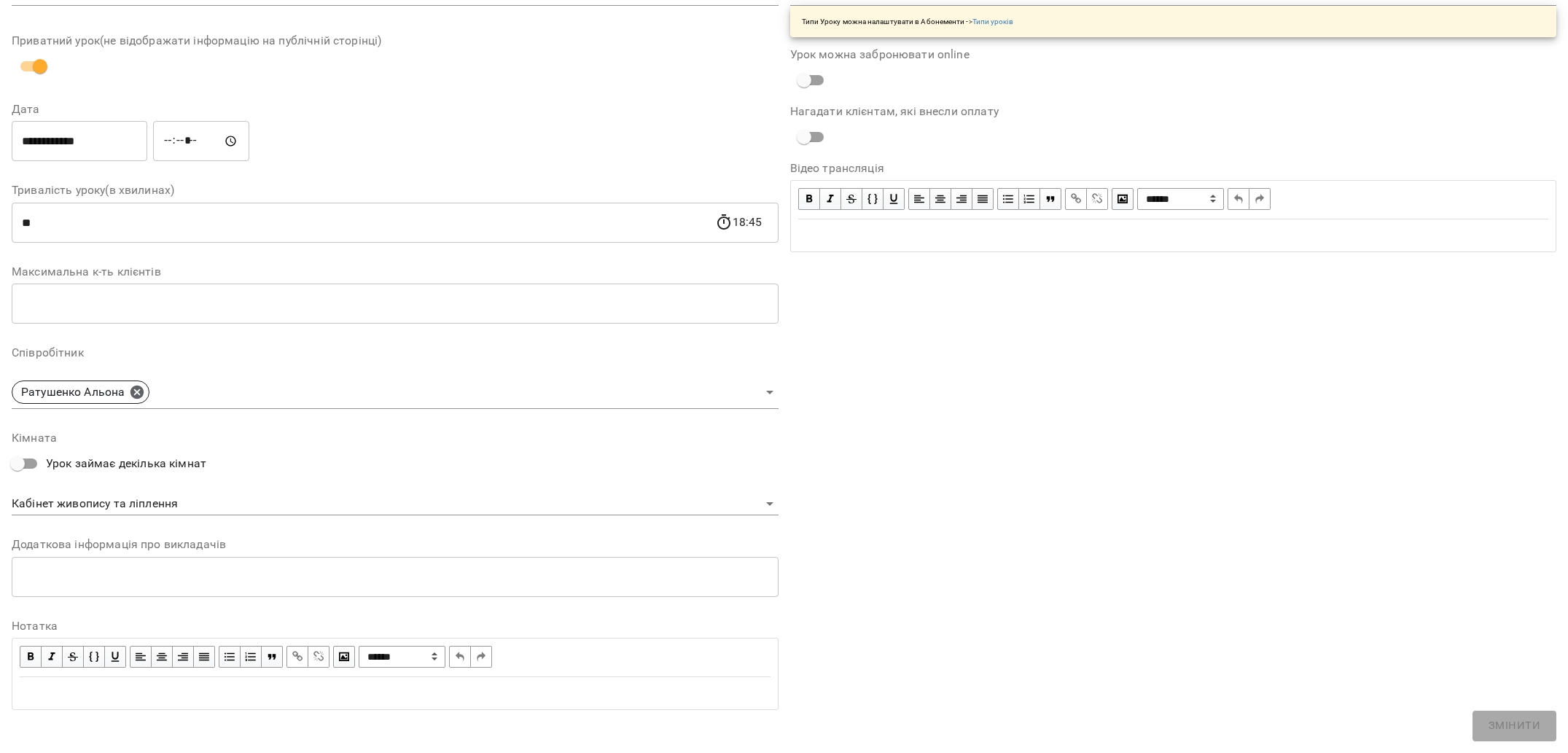
scroll to position [123, 0]
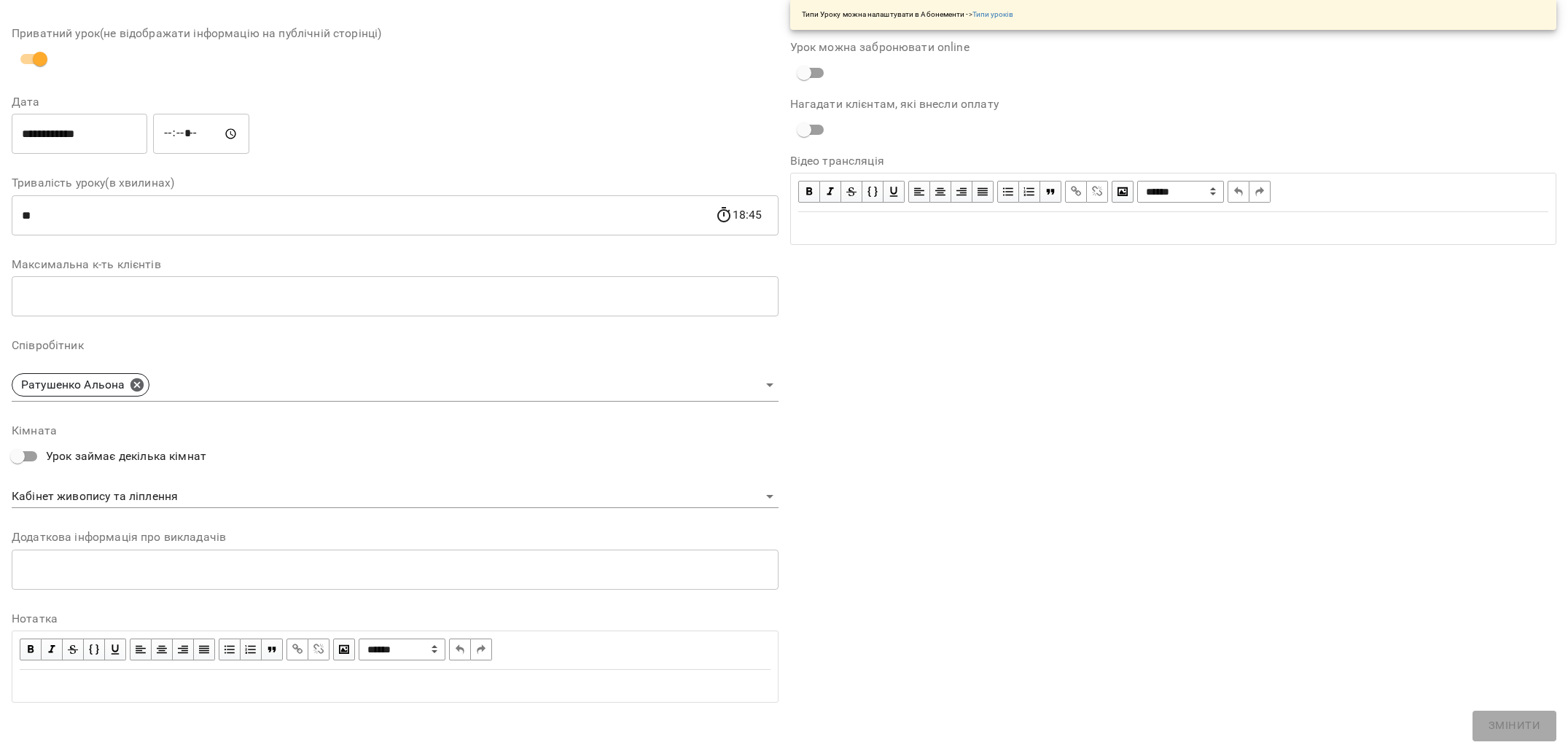
click at [172, 132] on input "*****" at bounding box center [201, 134] width 96 height 41
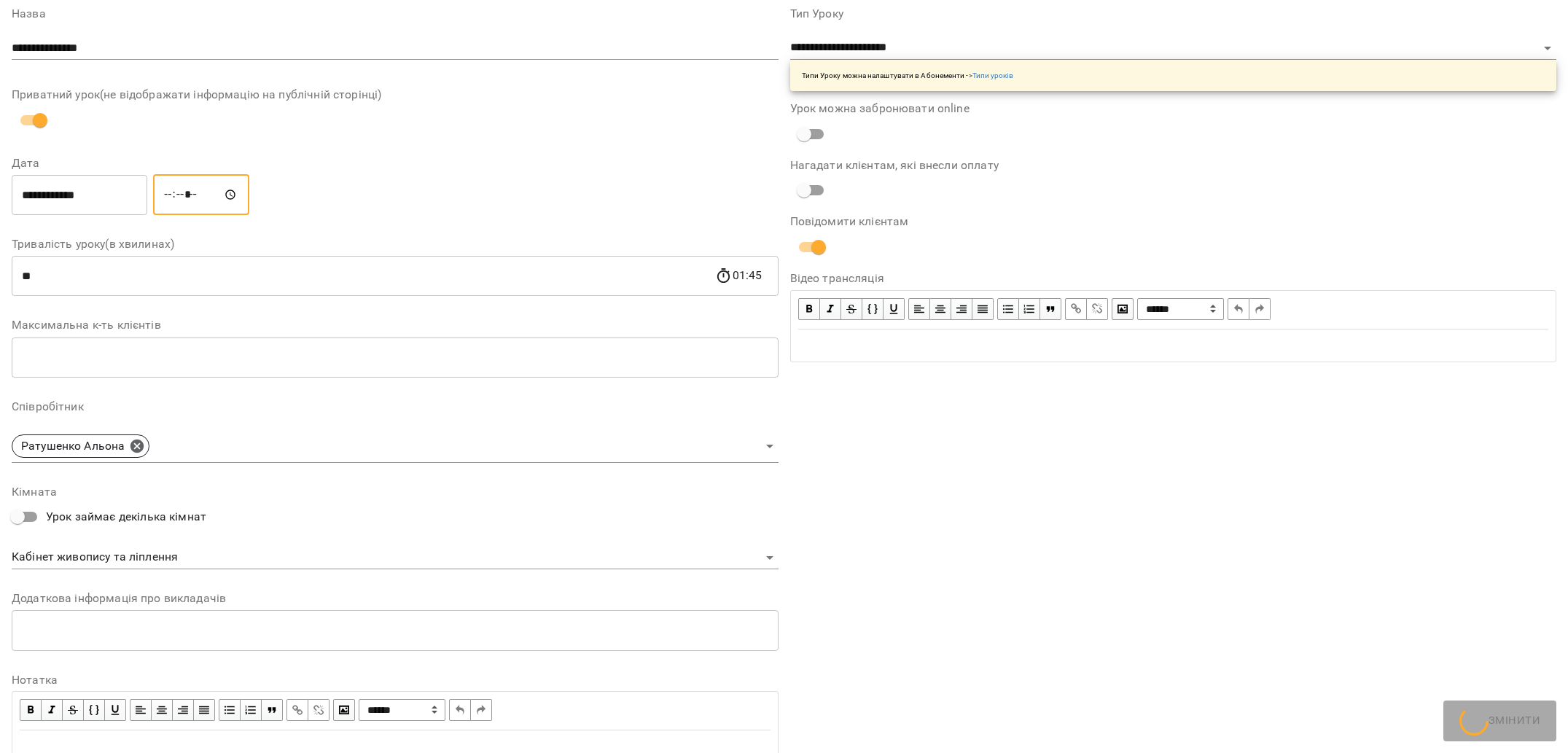
scroll to position [184, 0]
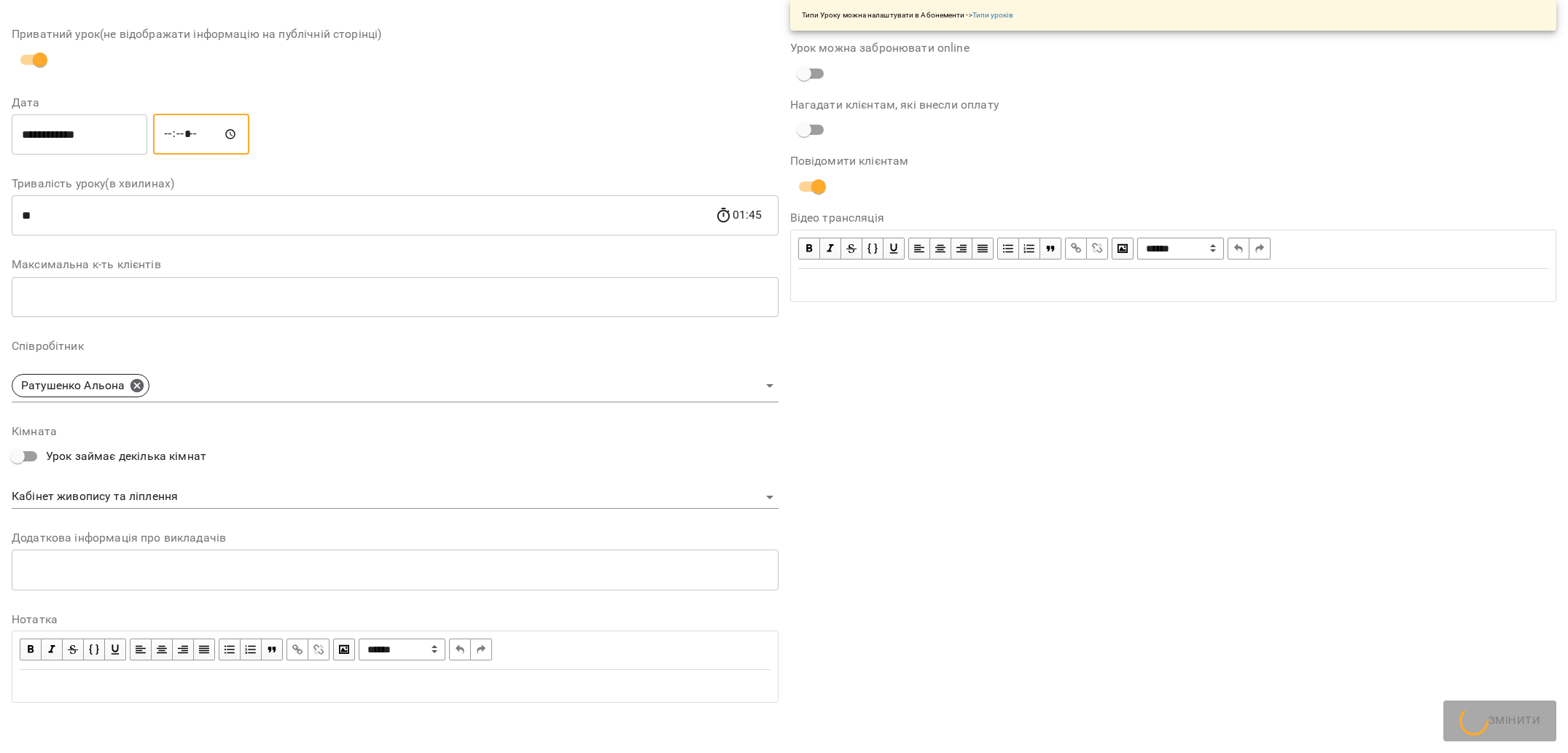
type input "*****"
click at [67, 128] on input "**********" at bounding box center [79, 134] width 136 height 41
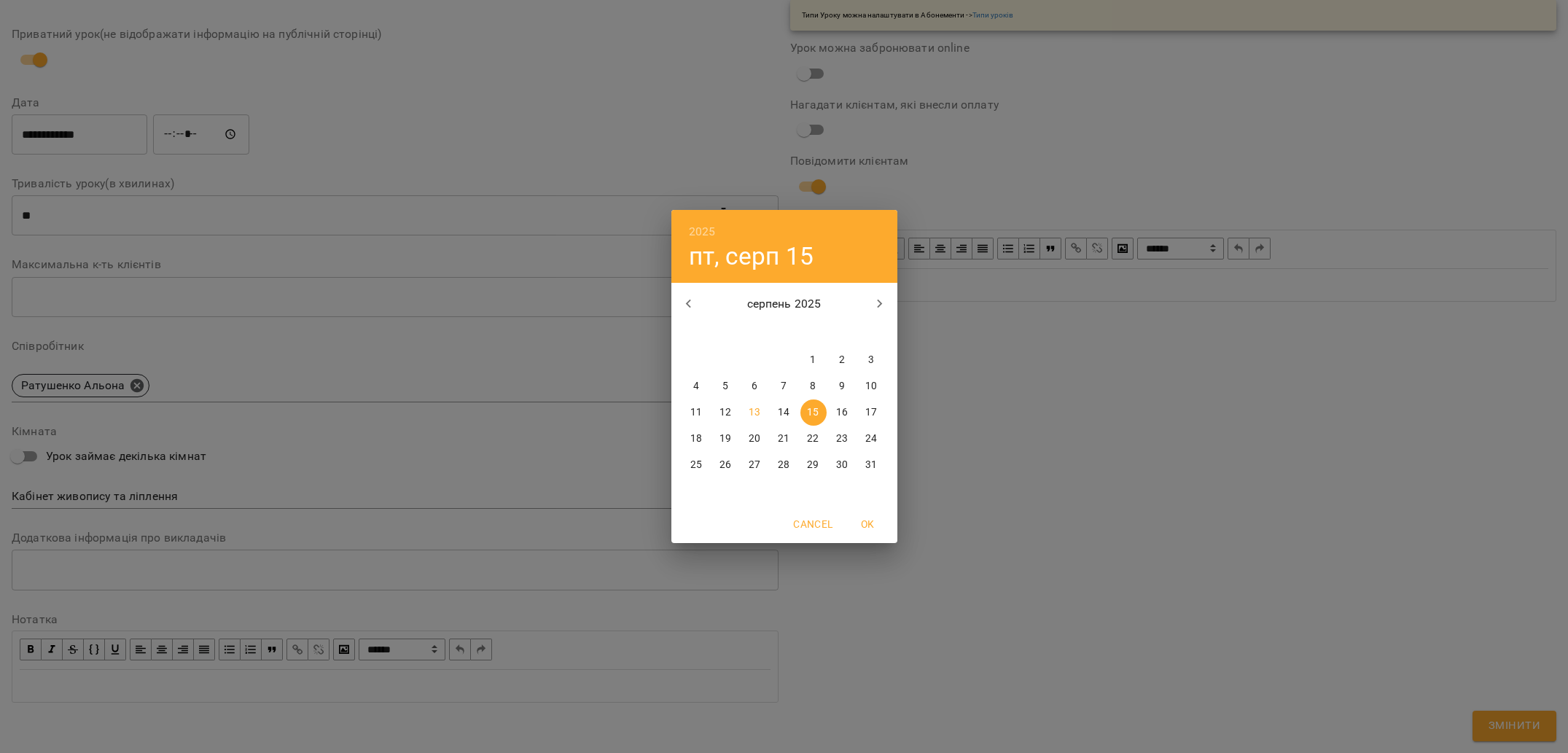
click at [793, 413] on span "14" at bounding box center [784, 412] width 26 height 15
type input "**********"
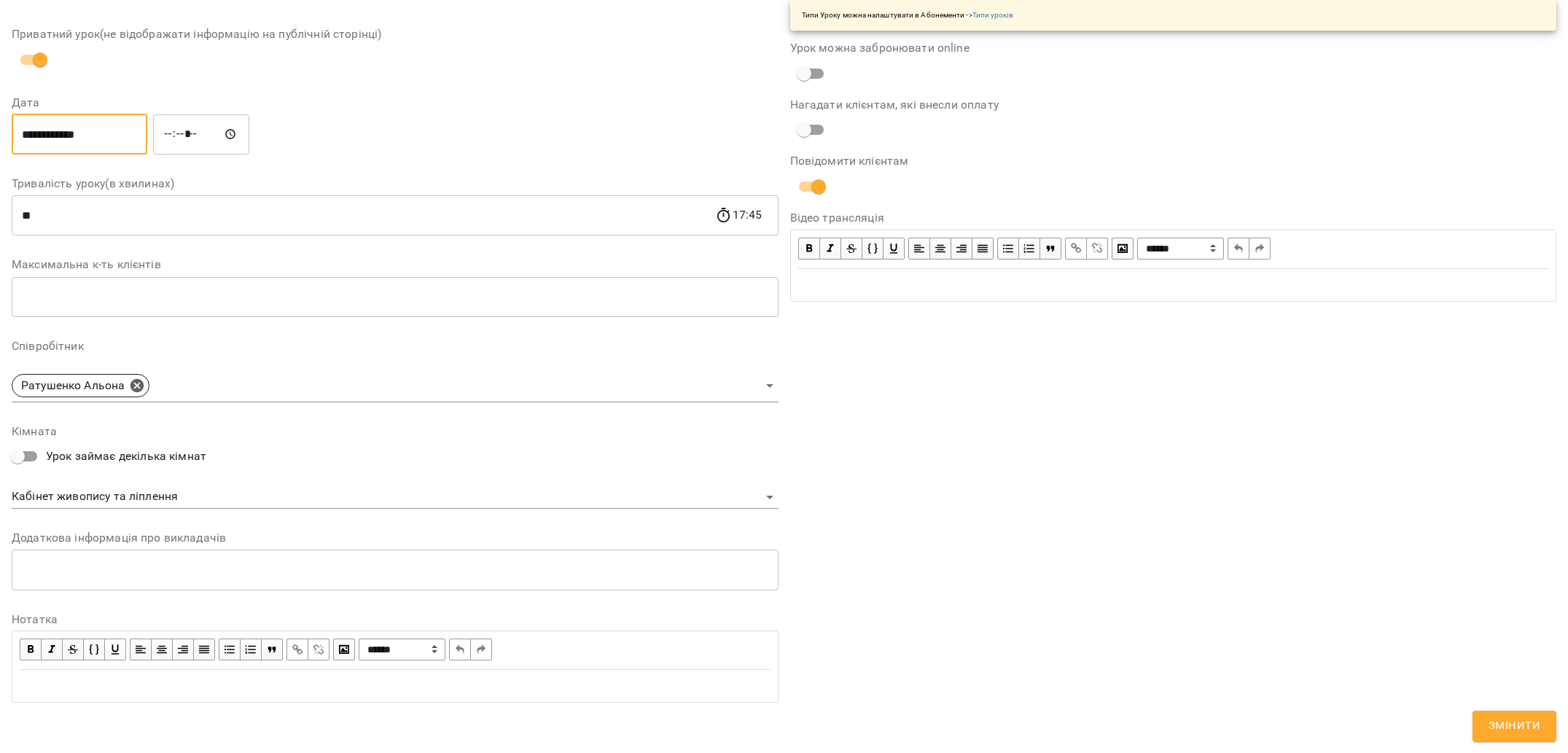
click at [1496, 732] on span "Змінити" at bounding box center [1514, 726] width 52 height 19
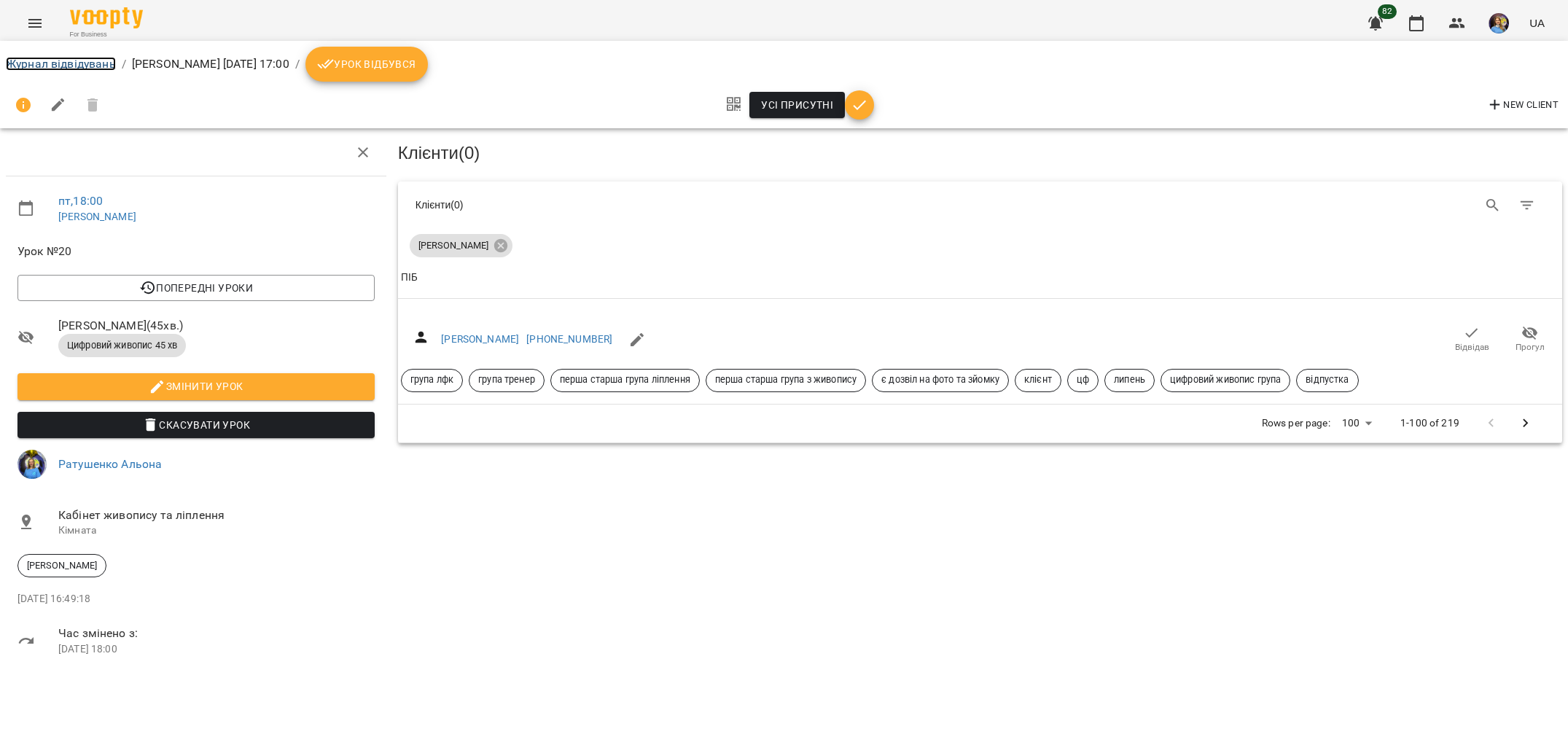
click at [78, 64] on link "Журнал відвідувань" at bounding box center [61, 64] width 110 height 14
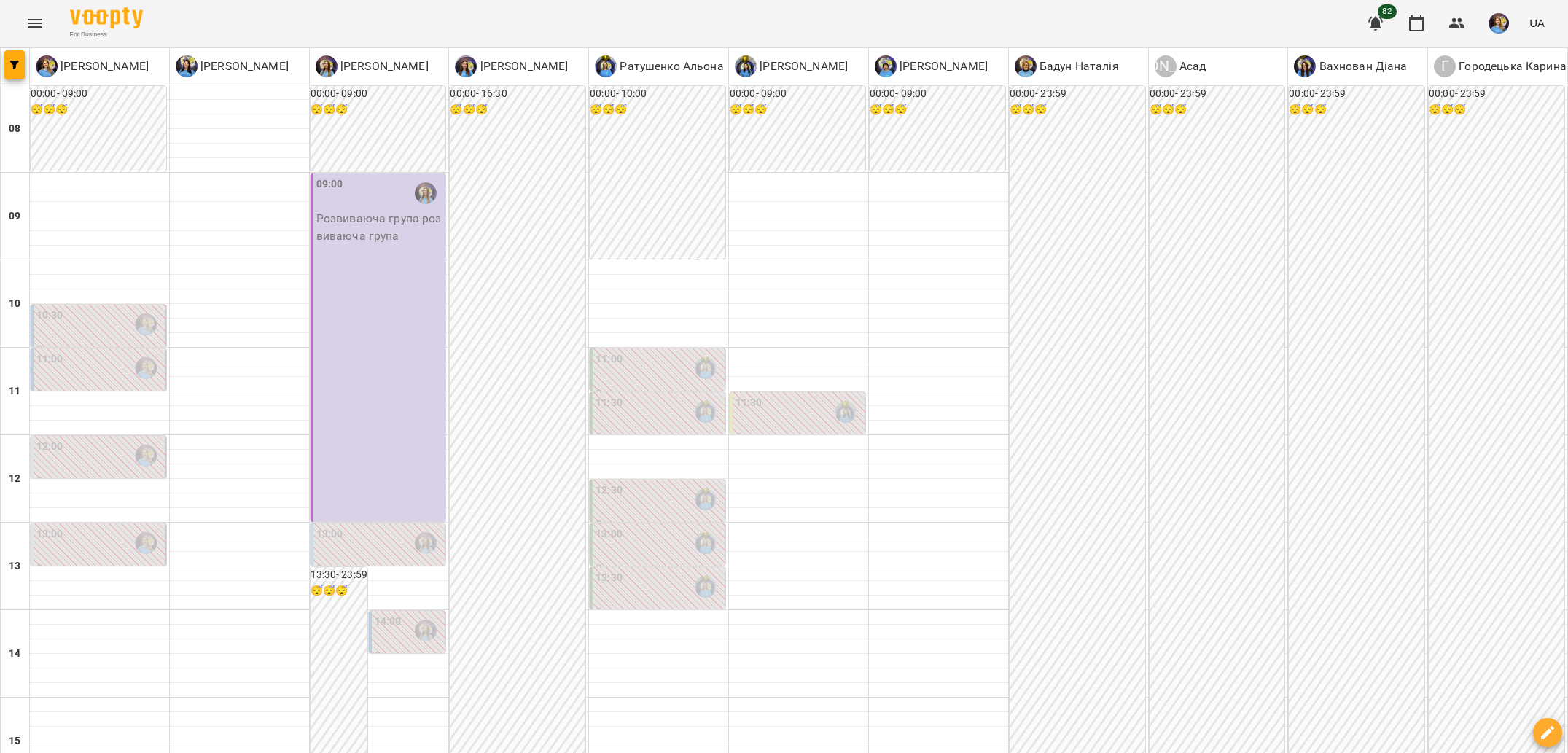
scroll to position [565, 0]
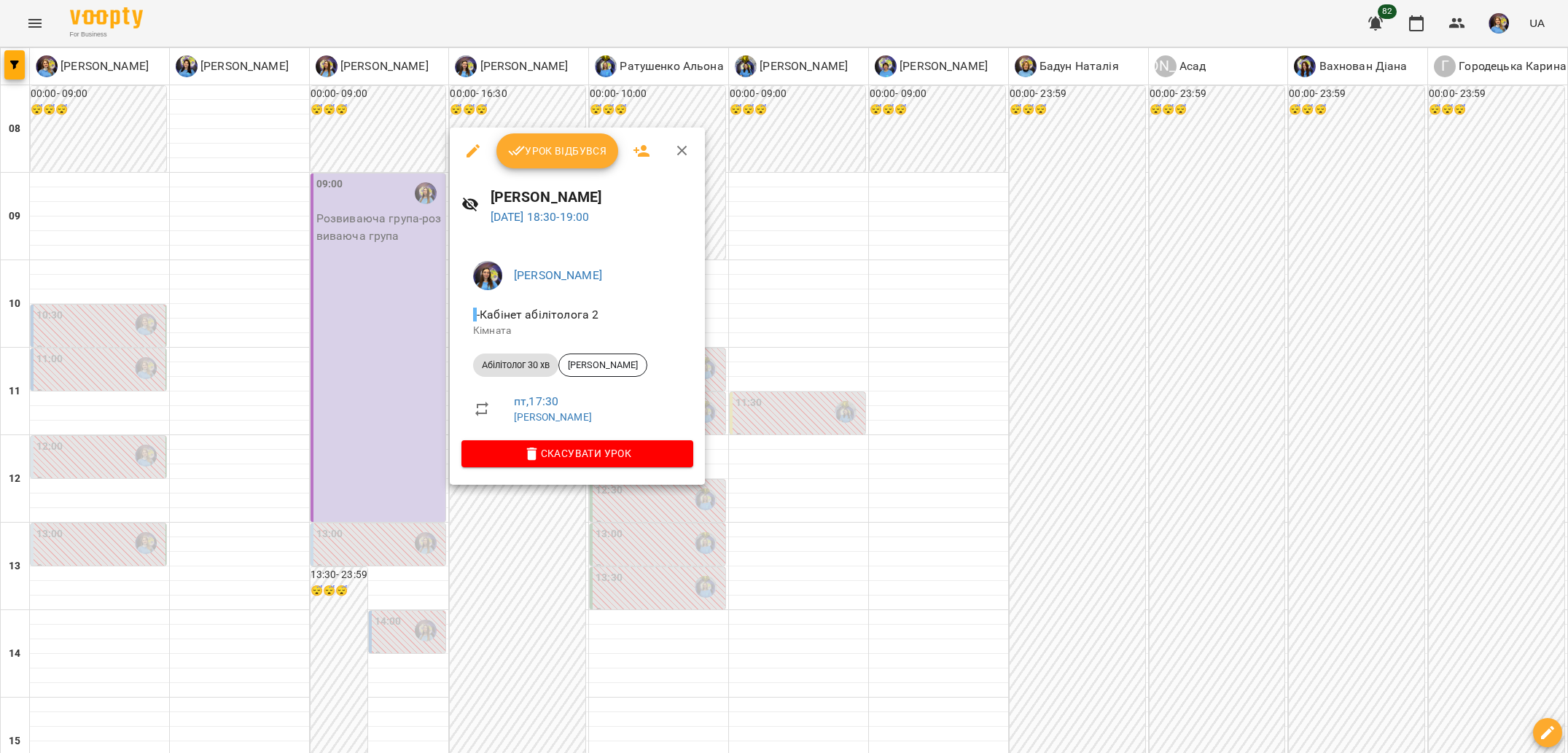
click at [595, 519] on div at bounding box center [784, 376] width 1568 height 753
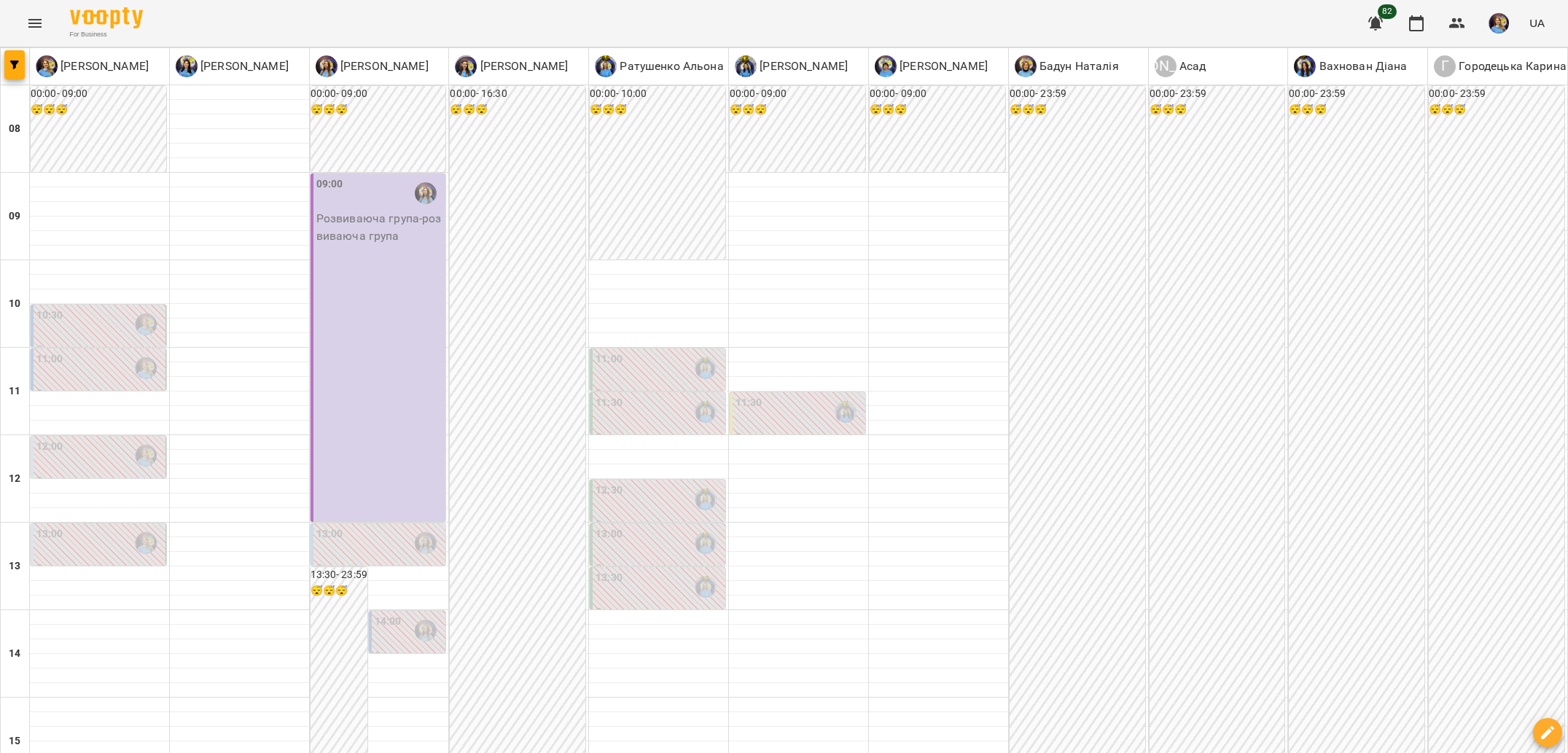
scroll to position [0, 0]
